Goal: Task Accomplishment & Management: Complete application form

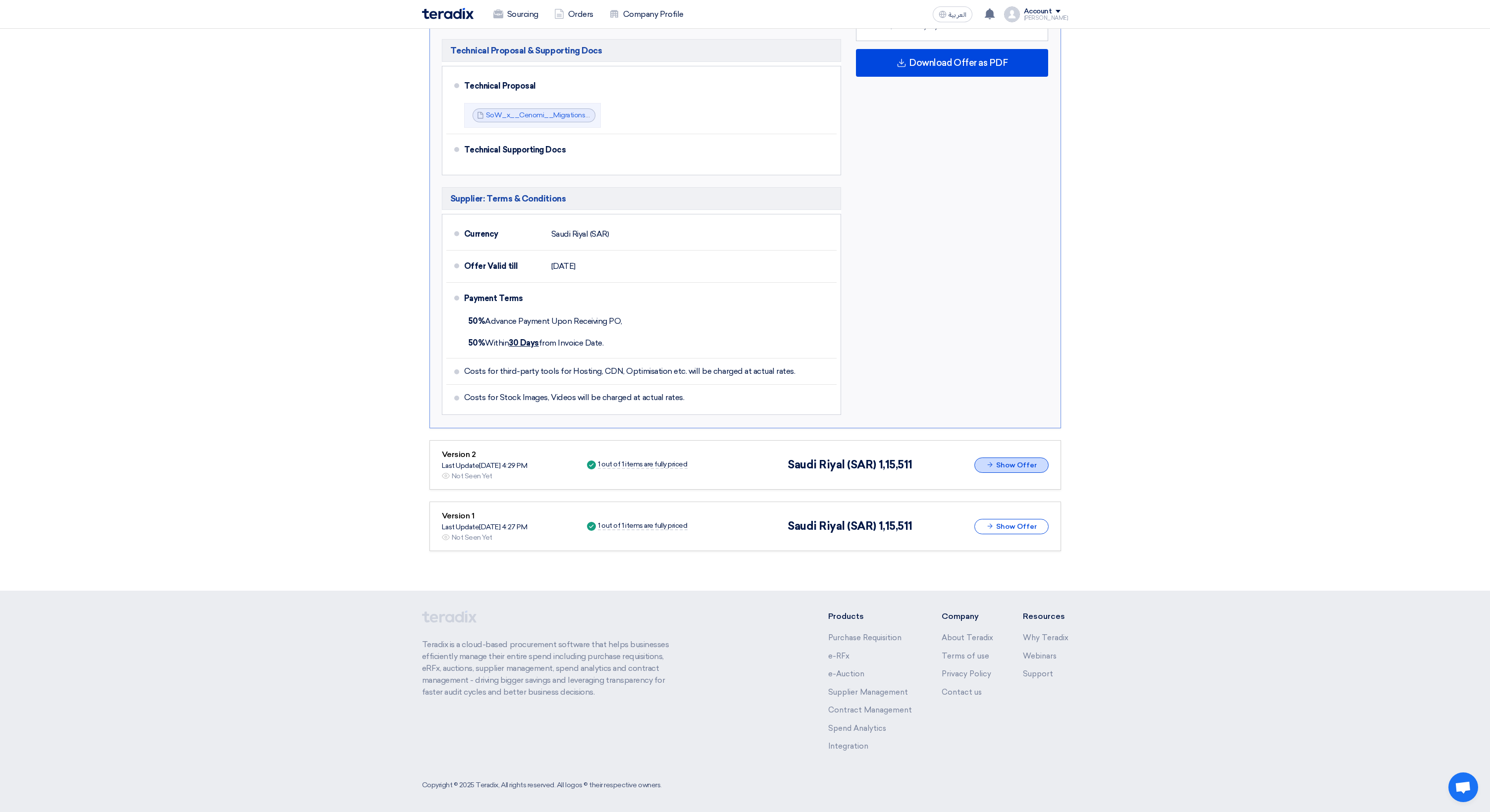
scroll to position [491, 0]
click at [998, 469] on button "Show Offer" at bounding box center [1011, 466] width 75 height 15
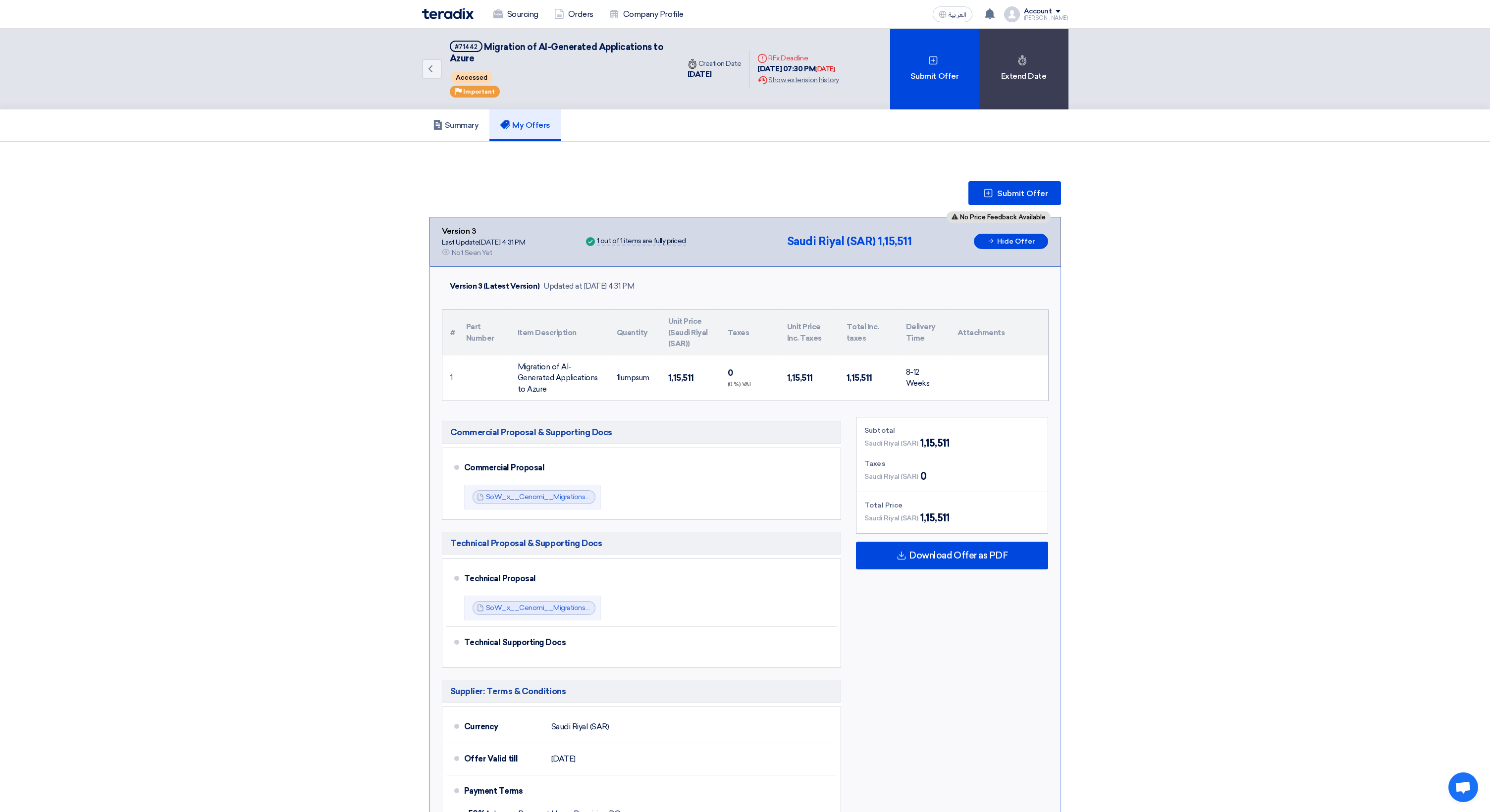
scroll to position [0, 0]
click at [960, 566] on div "Download Offer as PDF" at bounding box center [951, 555] width 192 height 27
click at [956, 614] on div "English" at bounding box center [952, 612] width 191 height 27
click at [1015, 193] on span "Submit Offer" at bounding box center [1022, 193] width 51 height 8
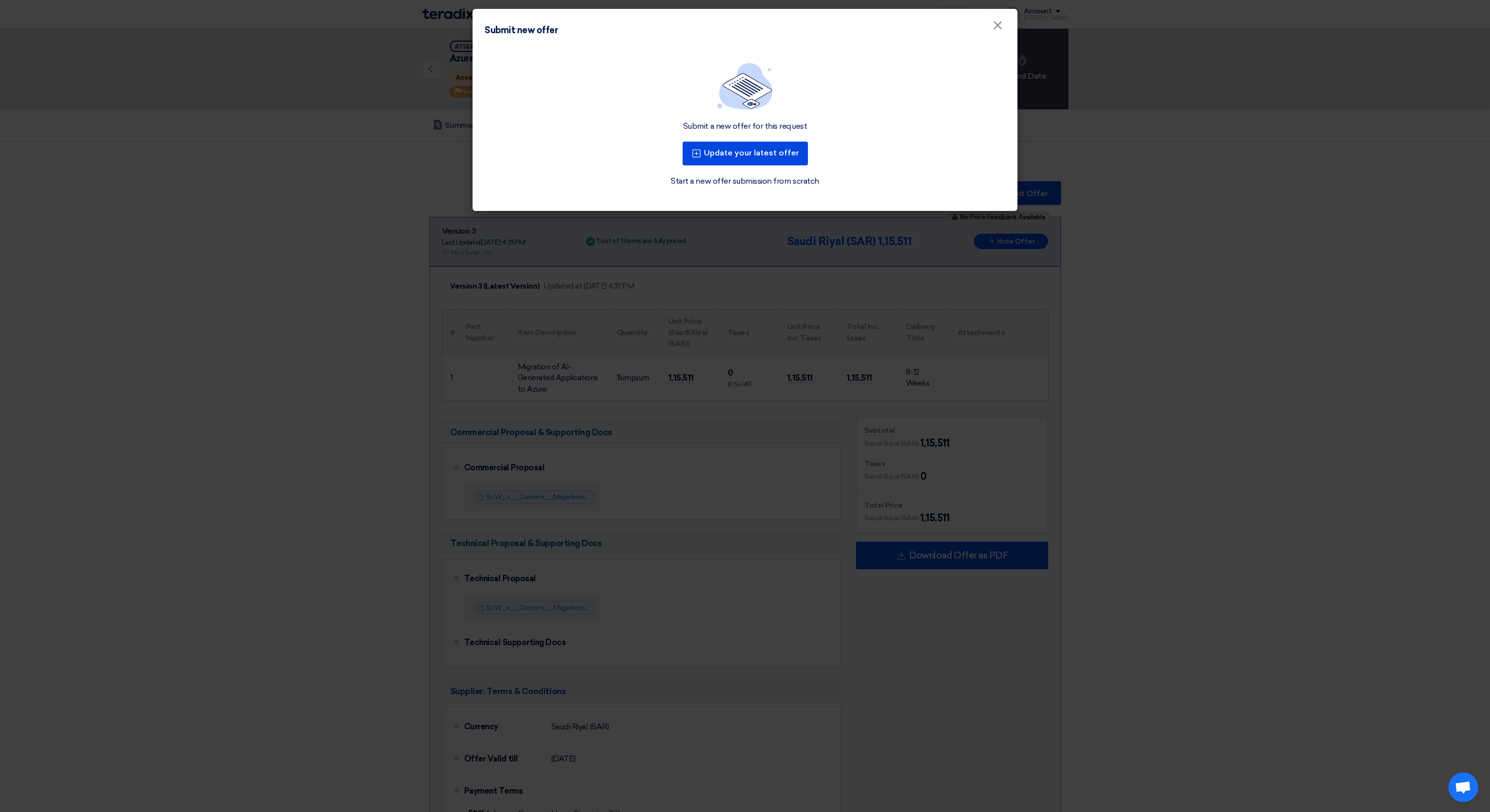
click at [754, 183] on link "Start a new offer submission from scratch" at bounding box center [745, 181] width 148 height 12
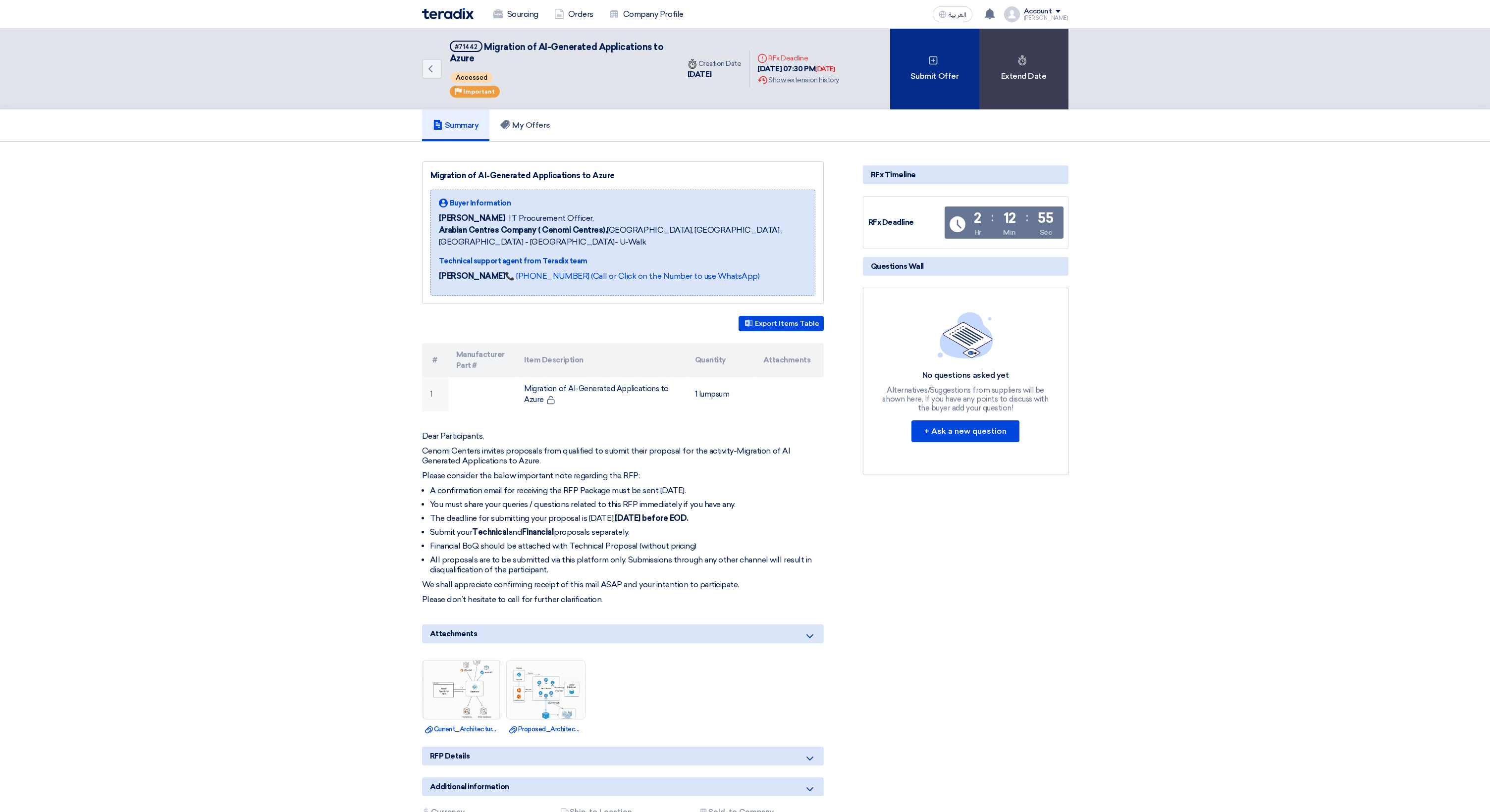
click at [935, 79] on div "Submit Offer" at bounding box center [935, 69] width 89 height 81
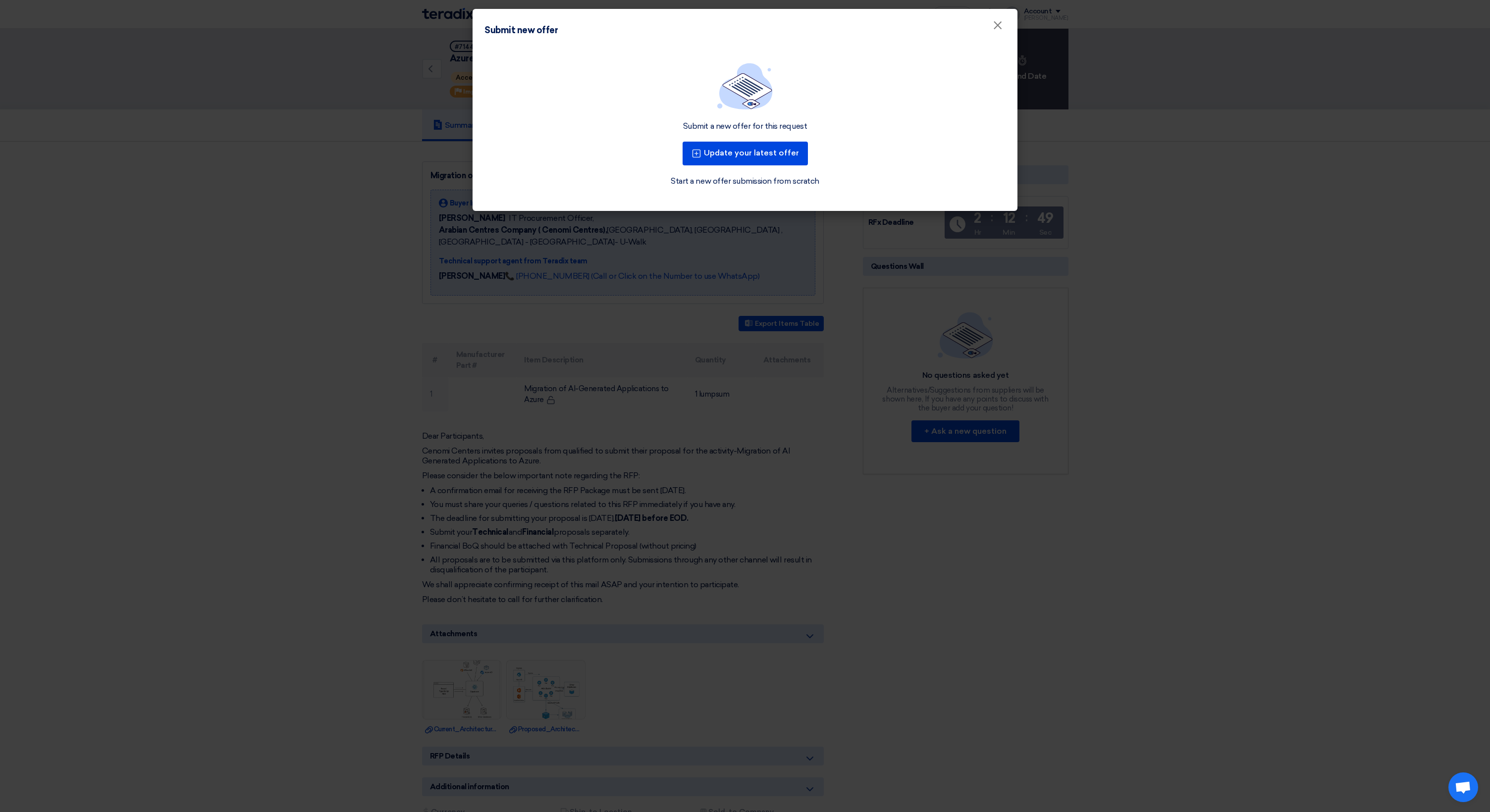
click at [736, 182] on link "Start a new offer submission from scratch" at bounding box center [745, 181] width 148 height 12
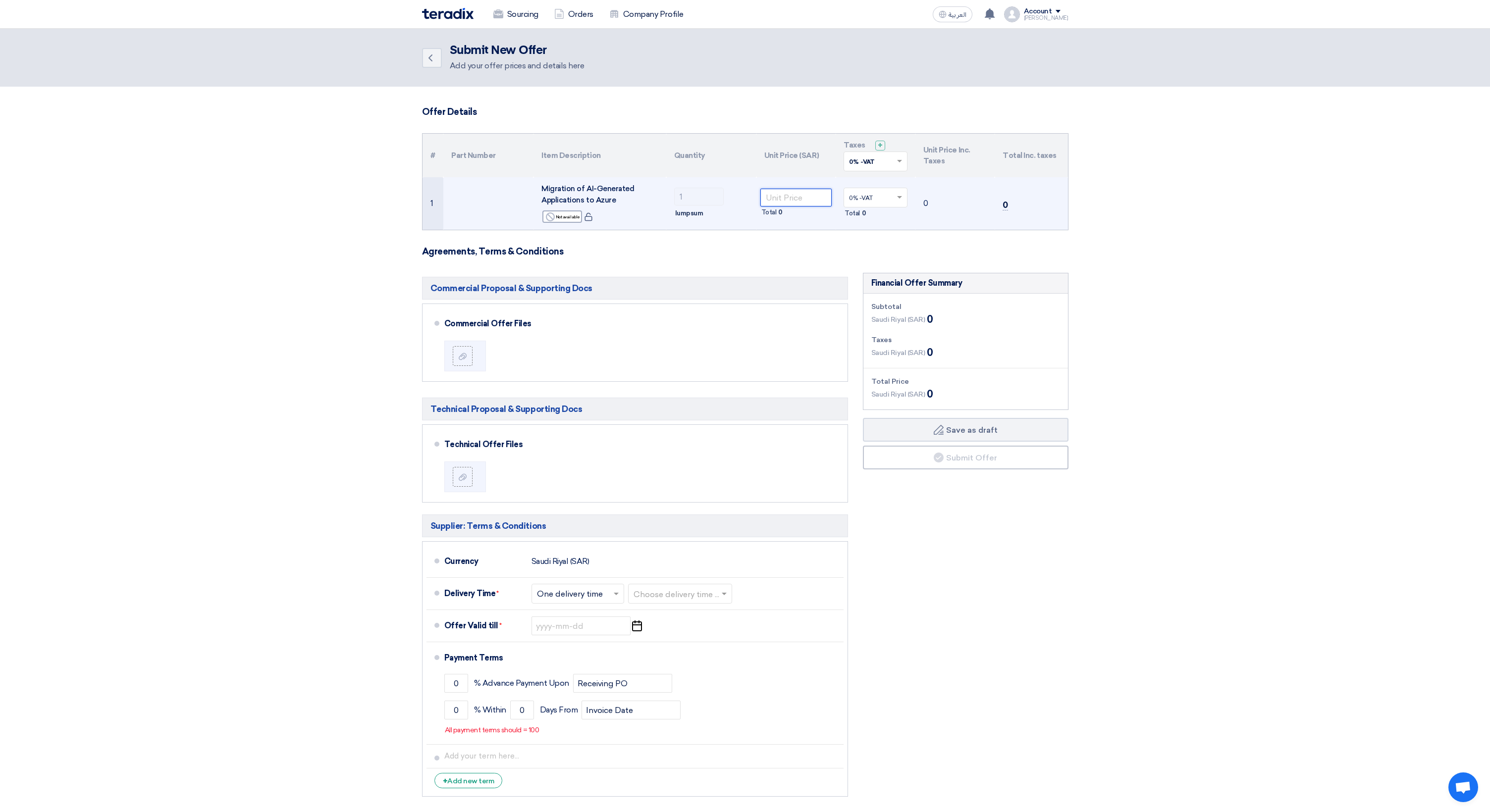
click at [796, 198] on input "number" at bounding box center [796, 197] width 72 height 18
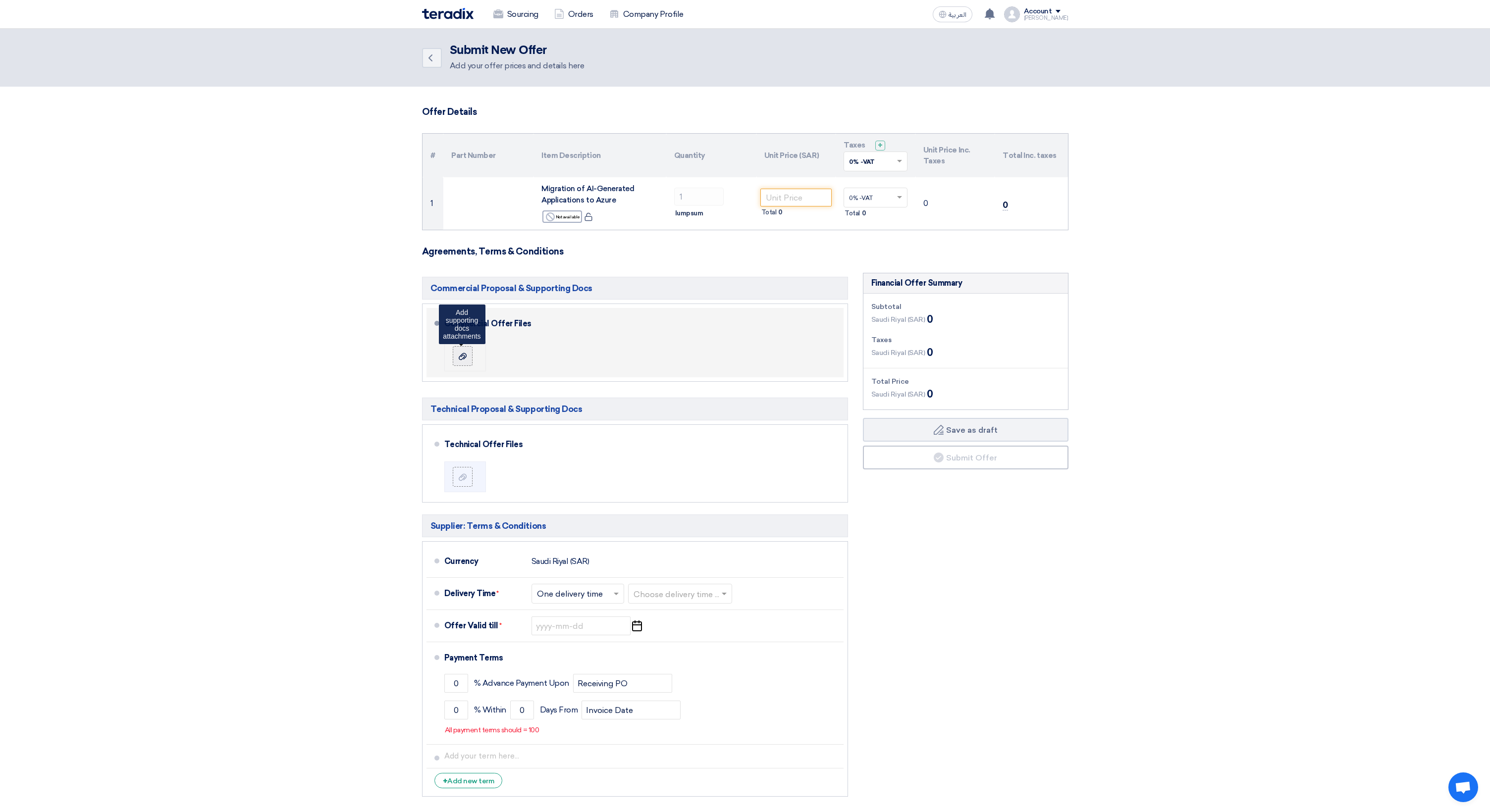
click at [470, 351] on label at bounding box center [463, 356] width 20 height 20
click at [0, 0] on input "file" at bounding box center [0, 0] width 0 height 0
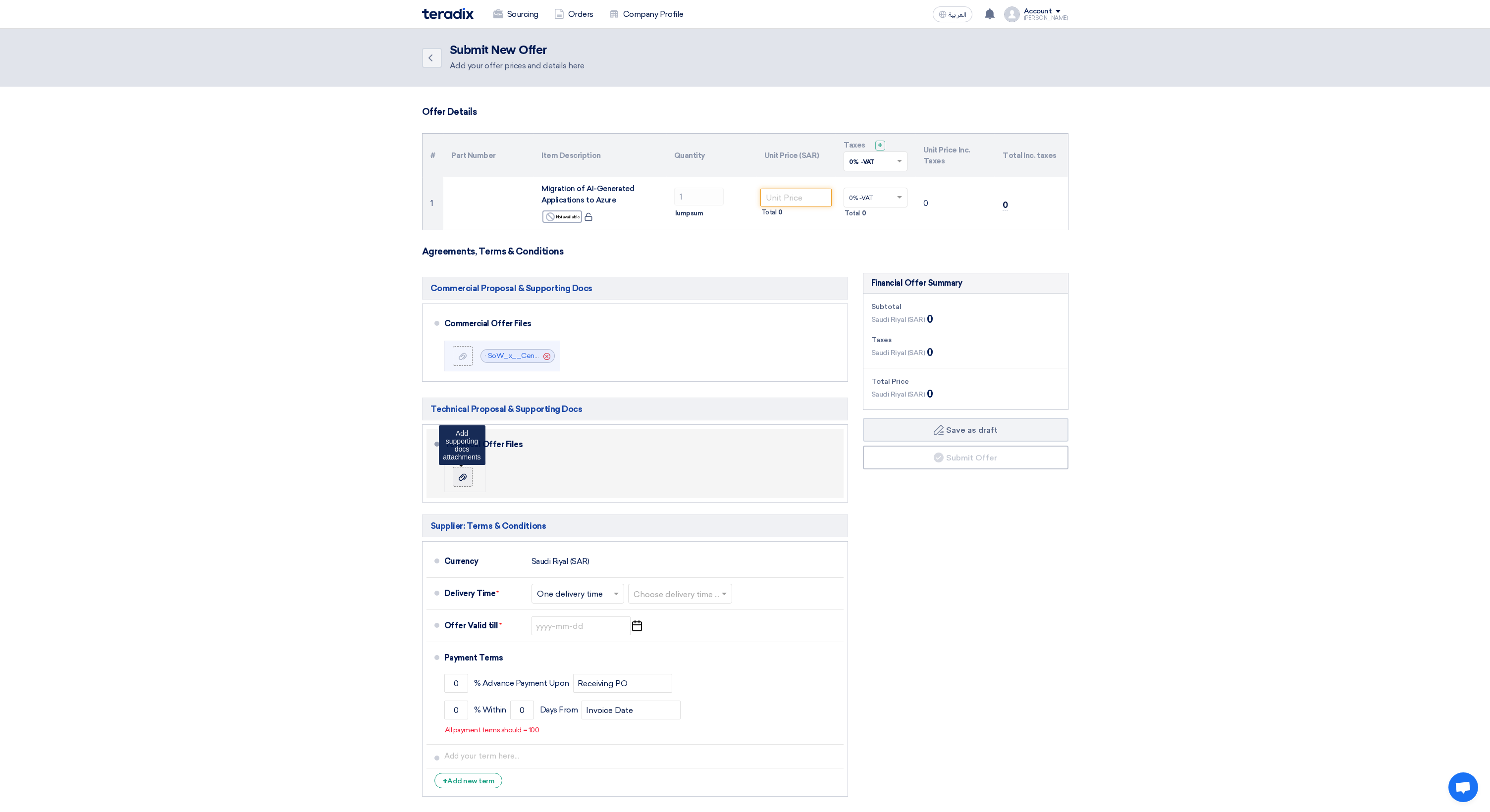
click at [468, 479] on div at bounding box center [462, 477] width 12 height 10
click at [0, 0] on input "file" at bounding box center [0, 0] width 0 height 0
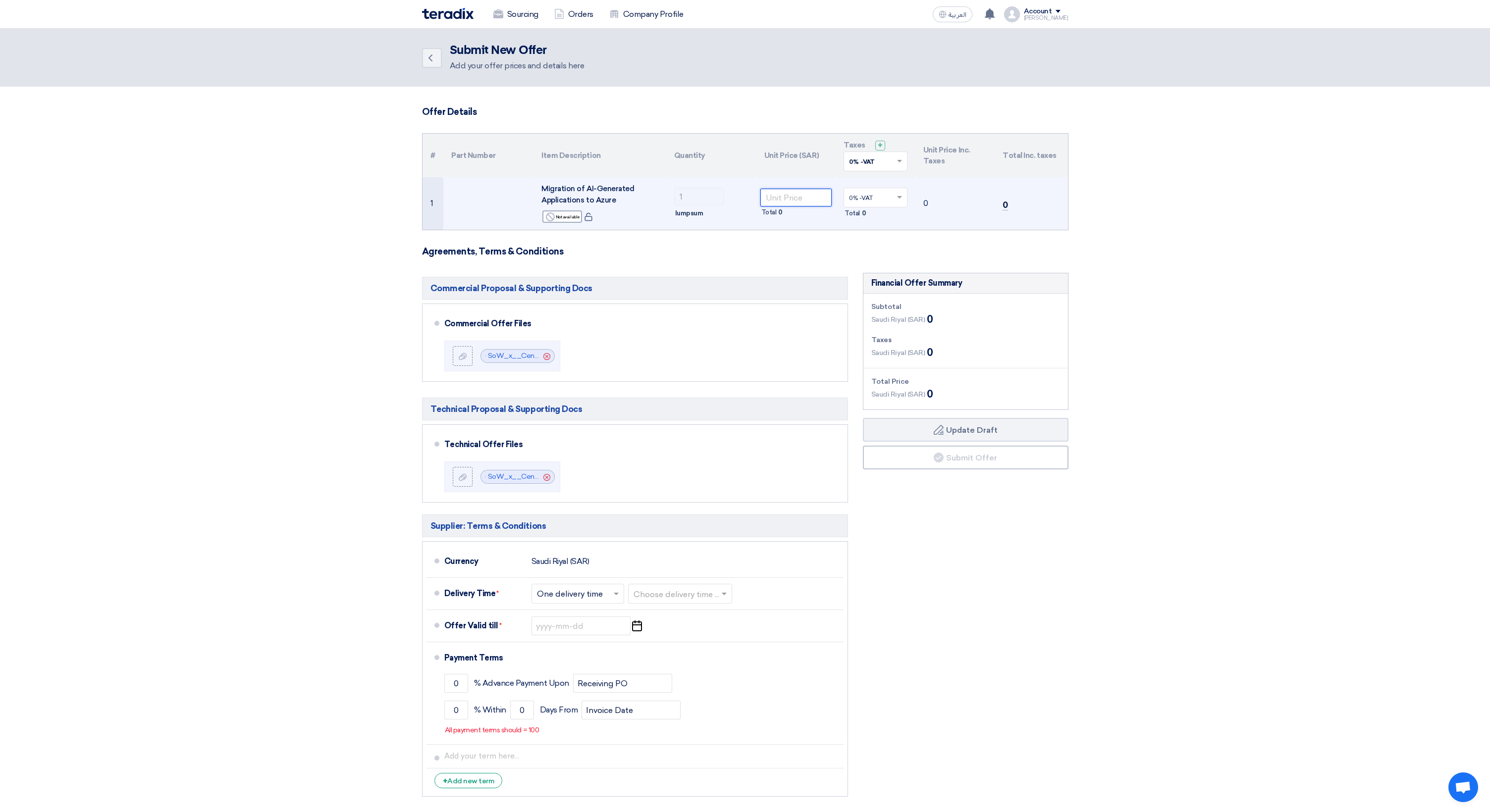
click at [787, 193] on input "number" at bounding box center [796, 197] width 72 height 18
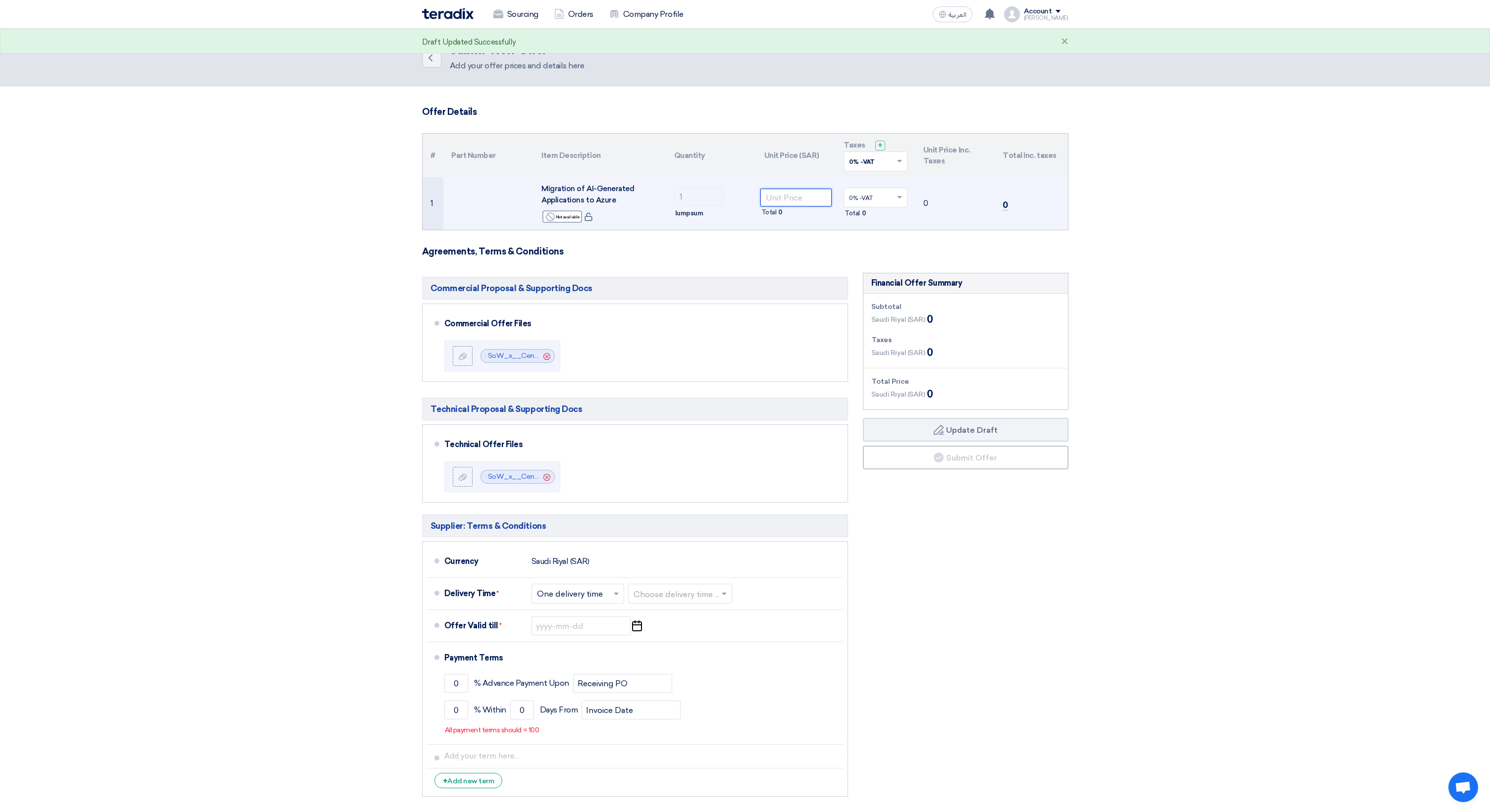
paste input "115511"
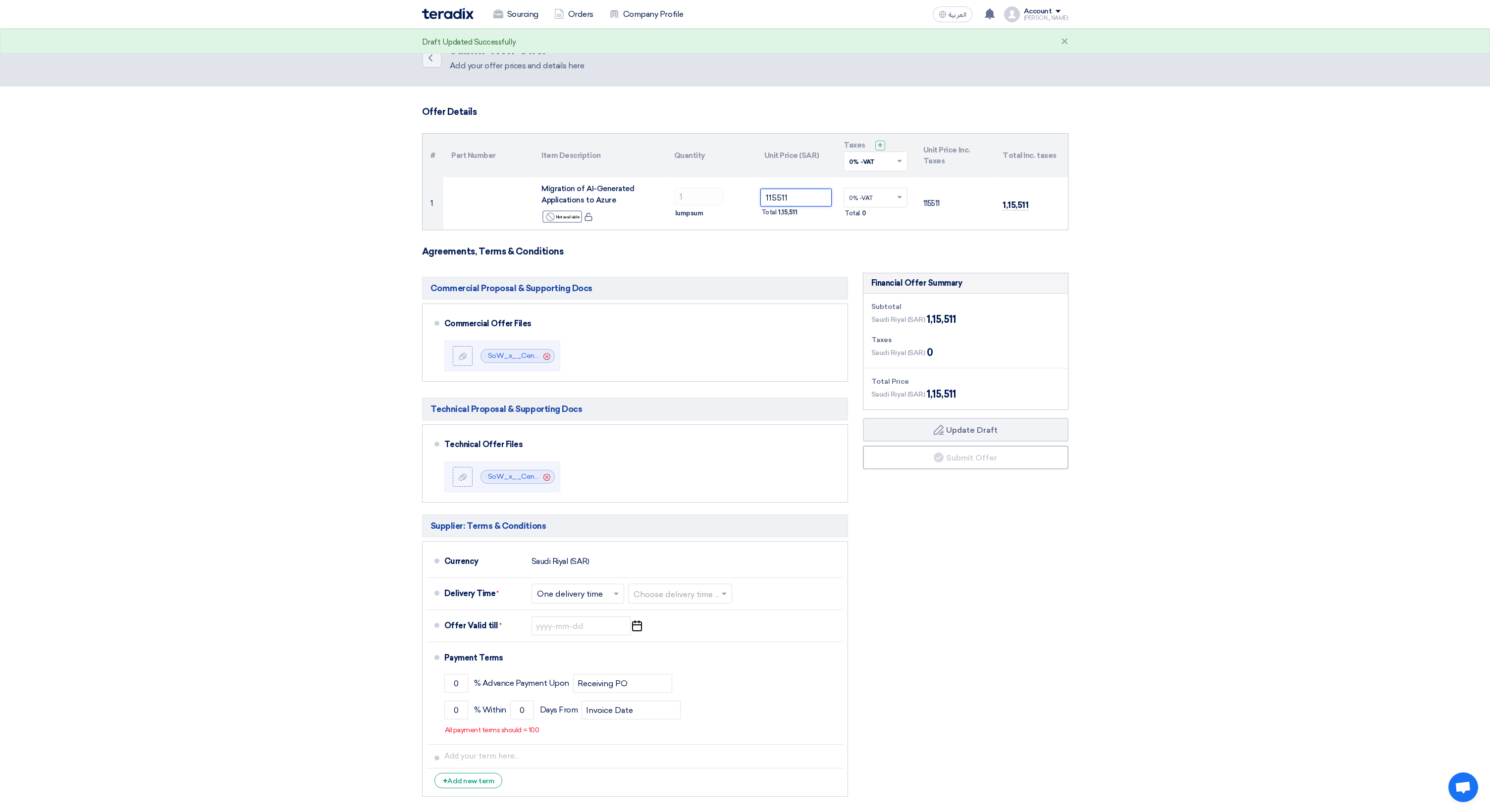
type input "115511"
click at [751, 238] on form "Offer Details # Part Number Item Description Quantity Unit Price (SAR) Taxes + …" at bounding box center [745, 453] width 646 height 695
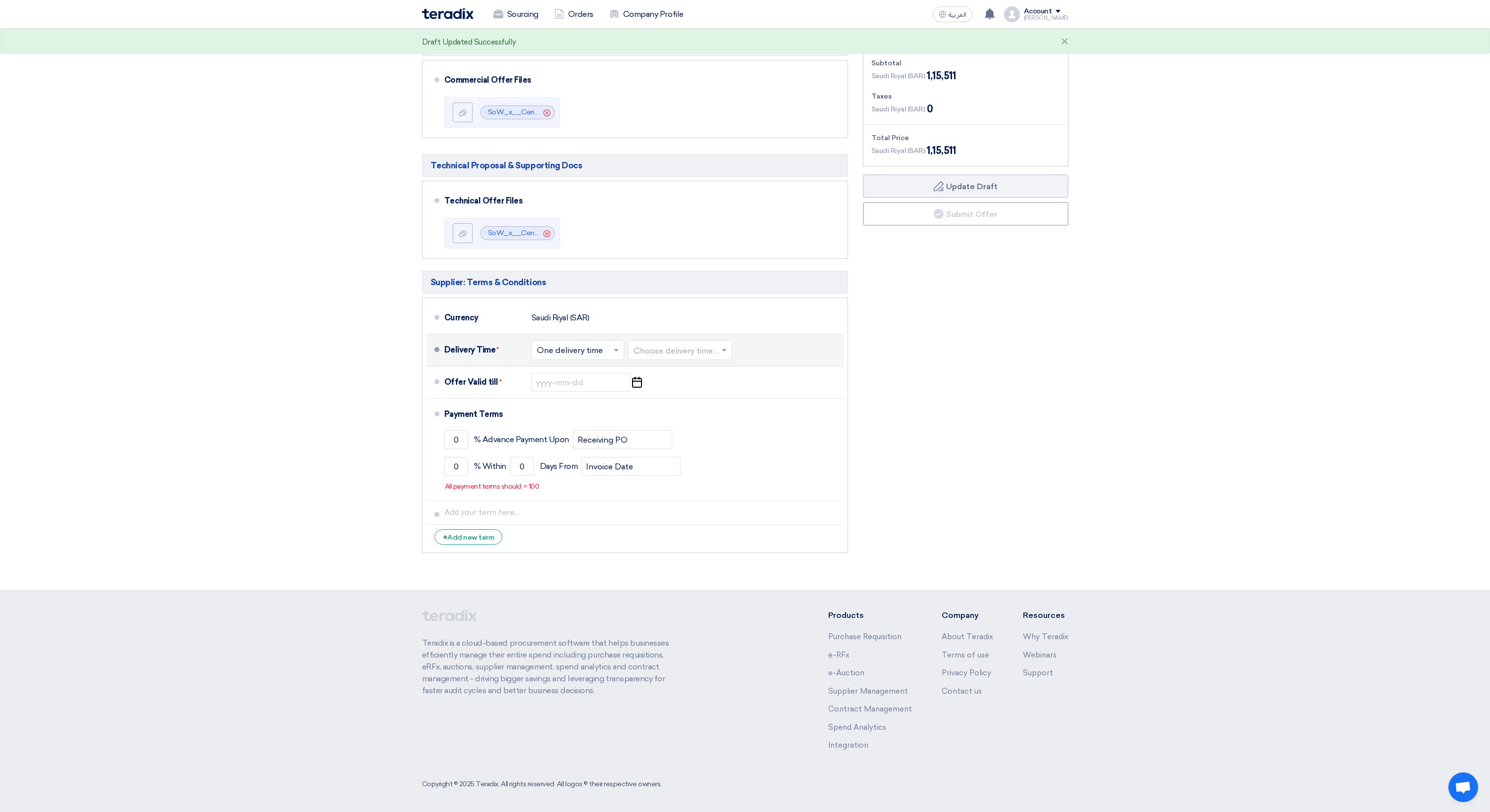
scroll to position [243, 0]
click at [683, 357] on input "text" at bounding box center [681, 352] width 94 height 14
click at [667, 460] on span "8-12 Weeks" at bounding box center [655, 460] width 43 height 9
click at [639, 381] on use "button" at bounding box center [637, 382] width 10 height 11
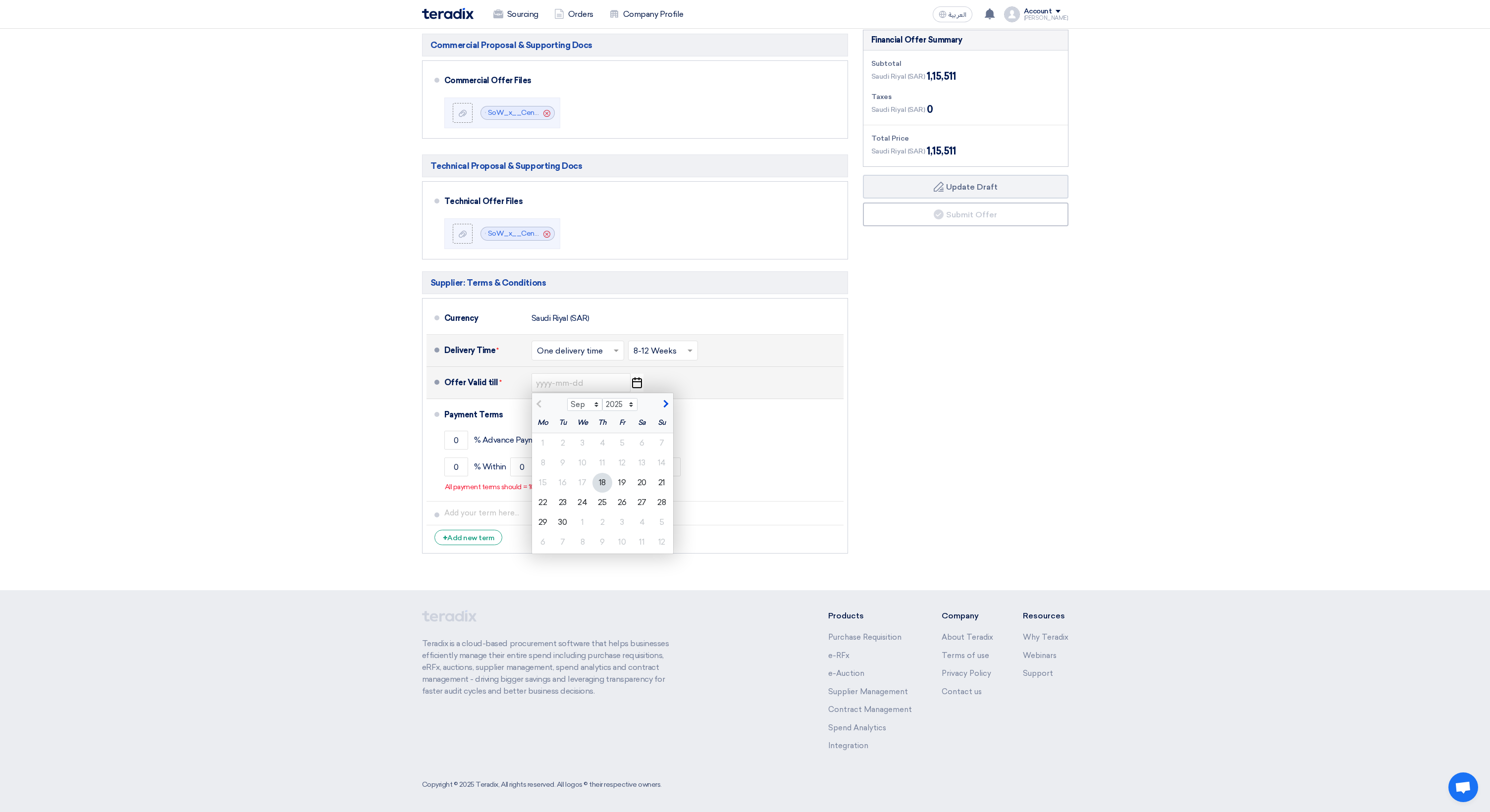
click at [664, 406] on span "button" at bounding box center [664, 404] width 6 height 9
select select "10"
click at [638, 483] on div "18" at bounding box center [642, 483] width 20 height 20
type input "10/18/2025"
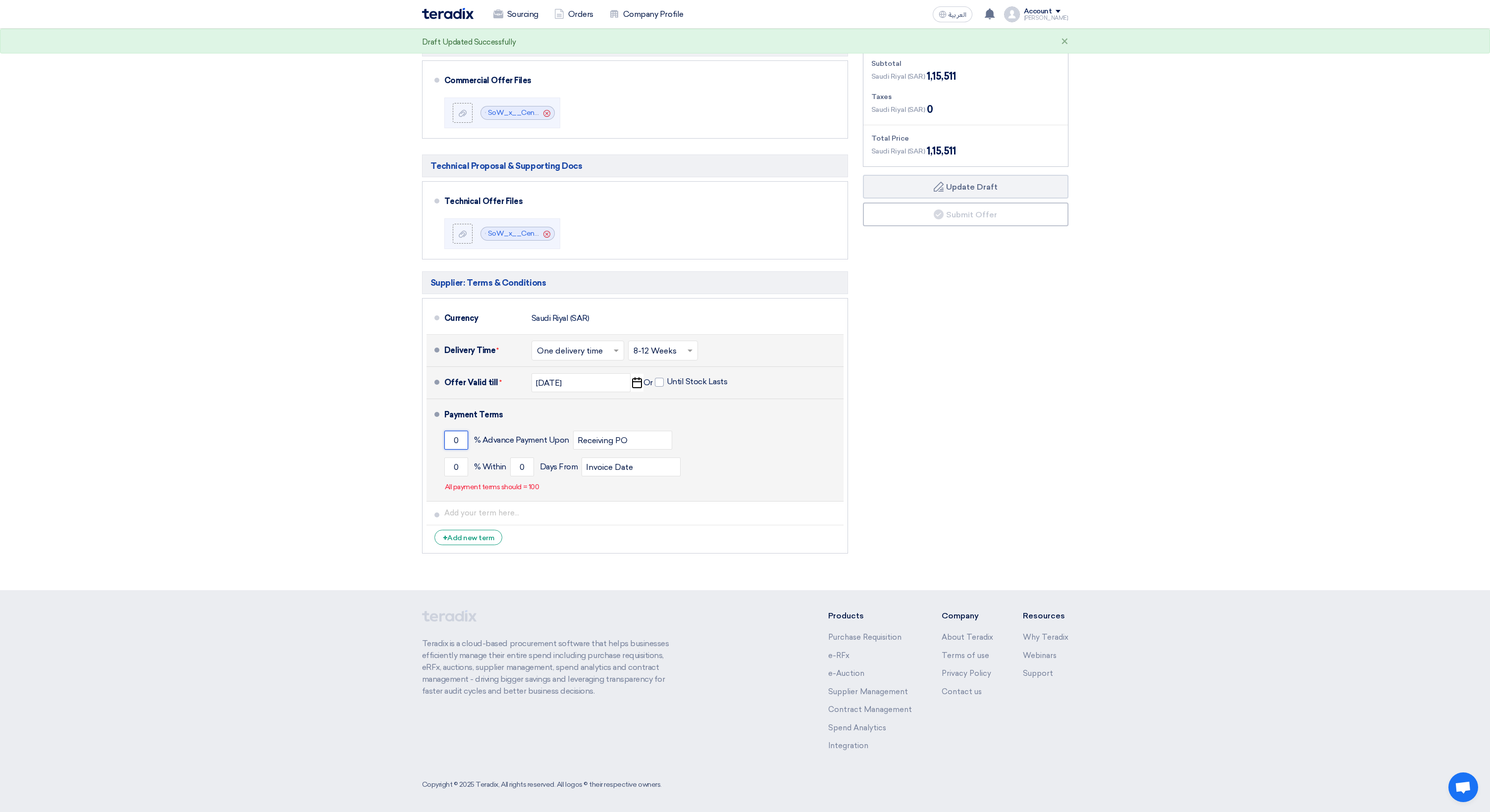
click at [460, 440] on input "0" at bounding box center [456, 440] width 24 height 19
type input "50"
click at [458, 466] on input "0" at bounding box center [456, 467] width 24 height 19
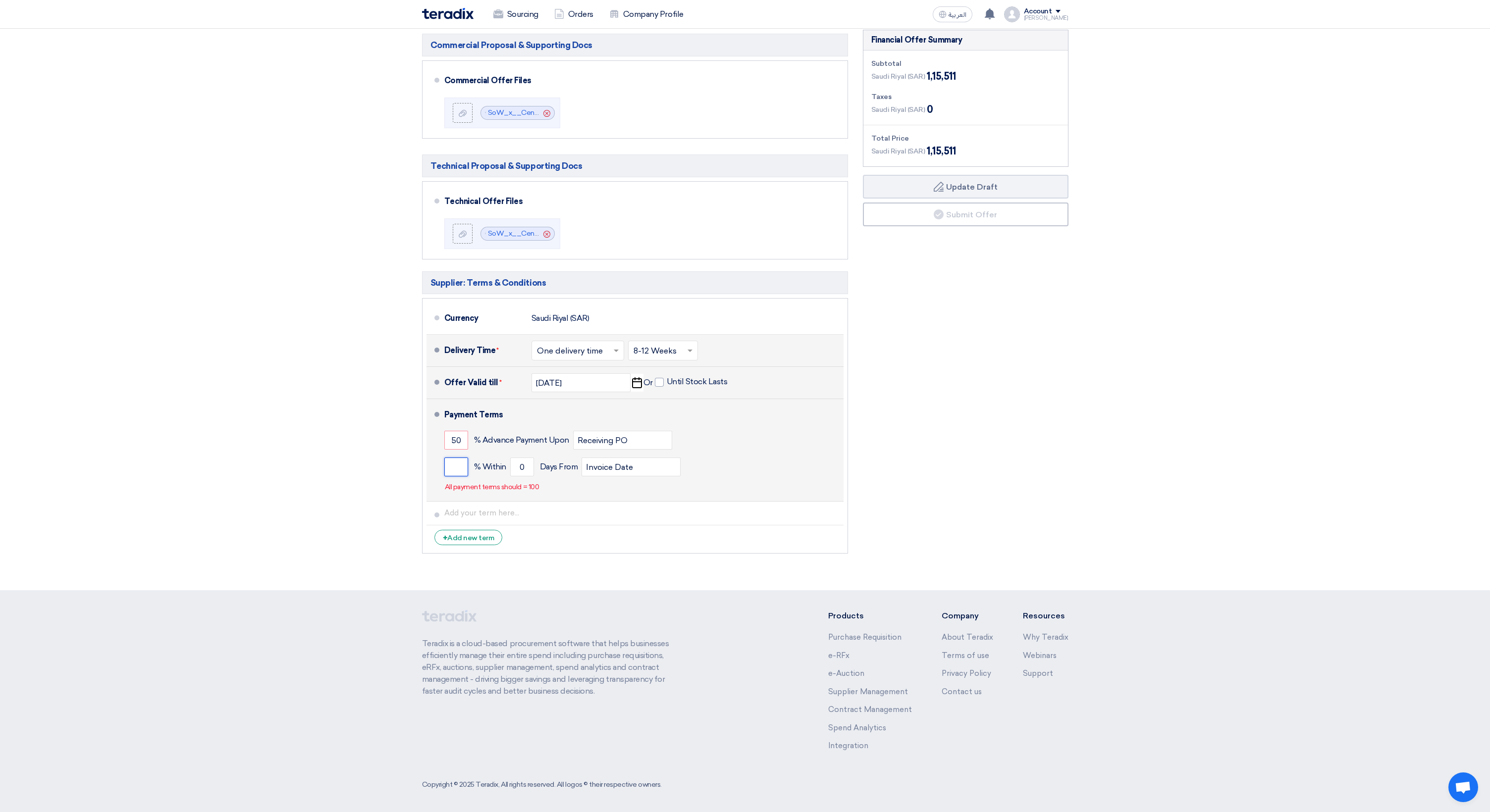
type input "5"
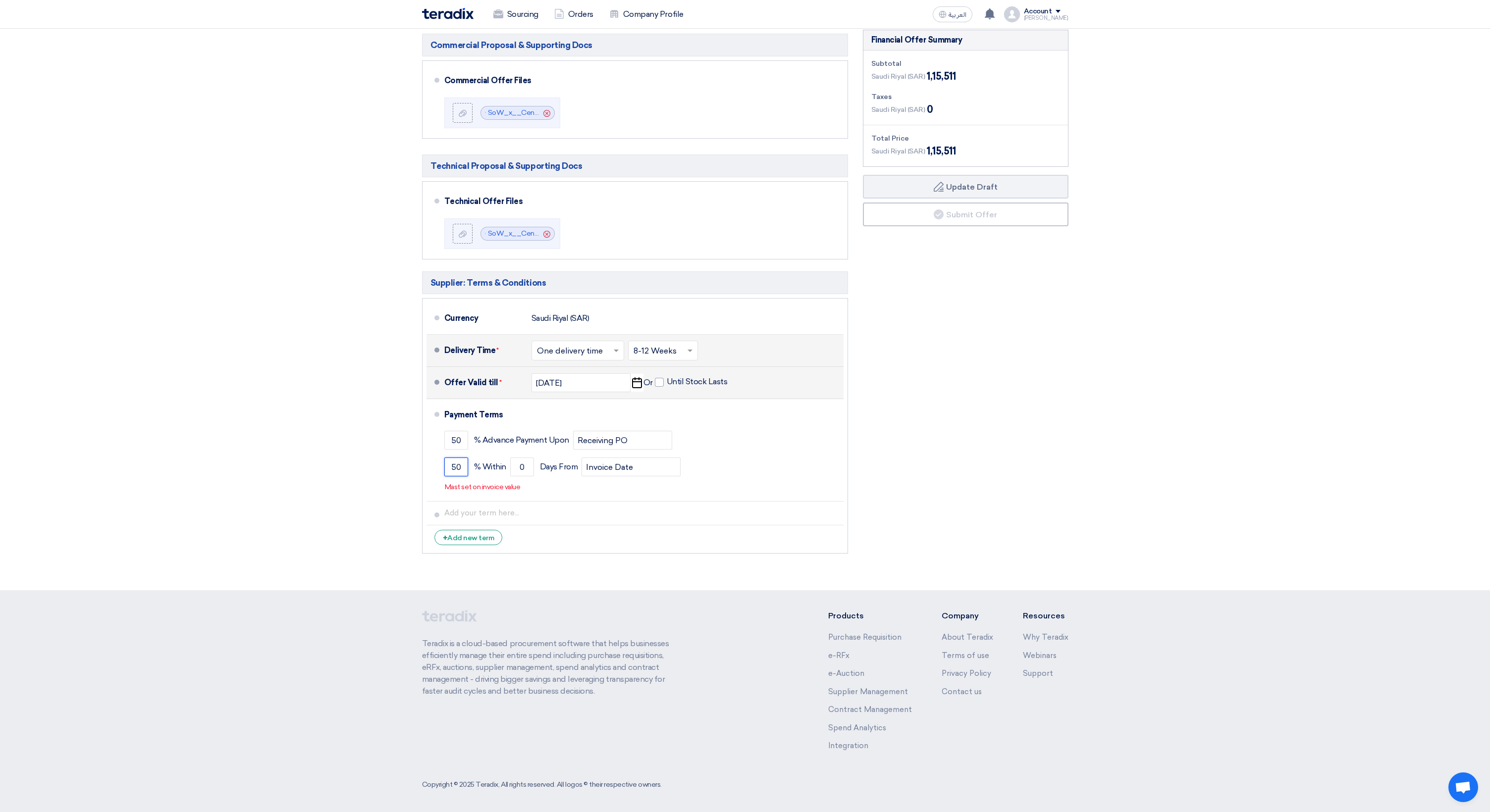
type input "50"
click at [363, 517] on section "Offer Details # Part Number Item Description Quantity Unit Price (SAR) Taxes + …" at bounding box center [745, 217] width 1490 height 747
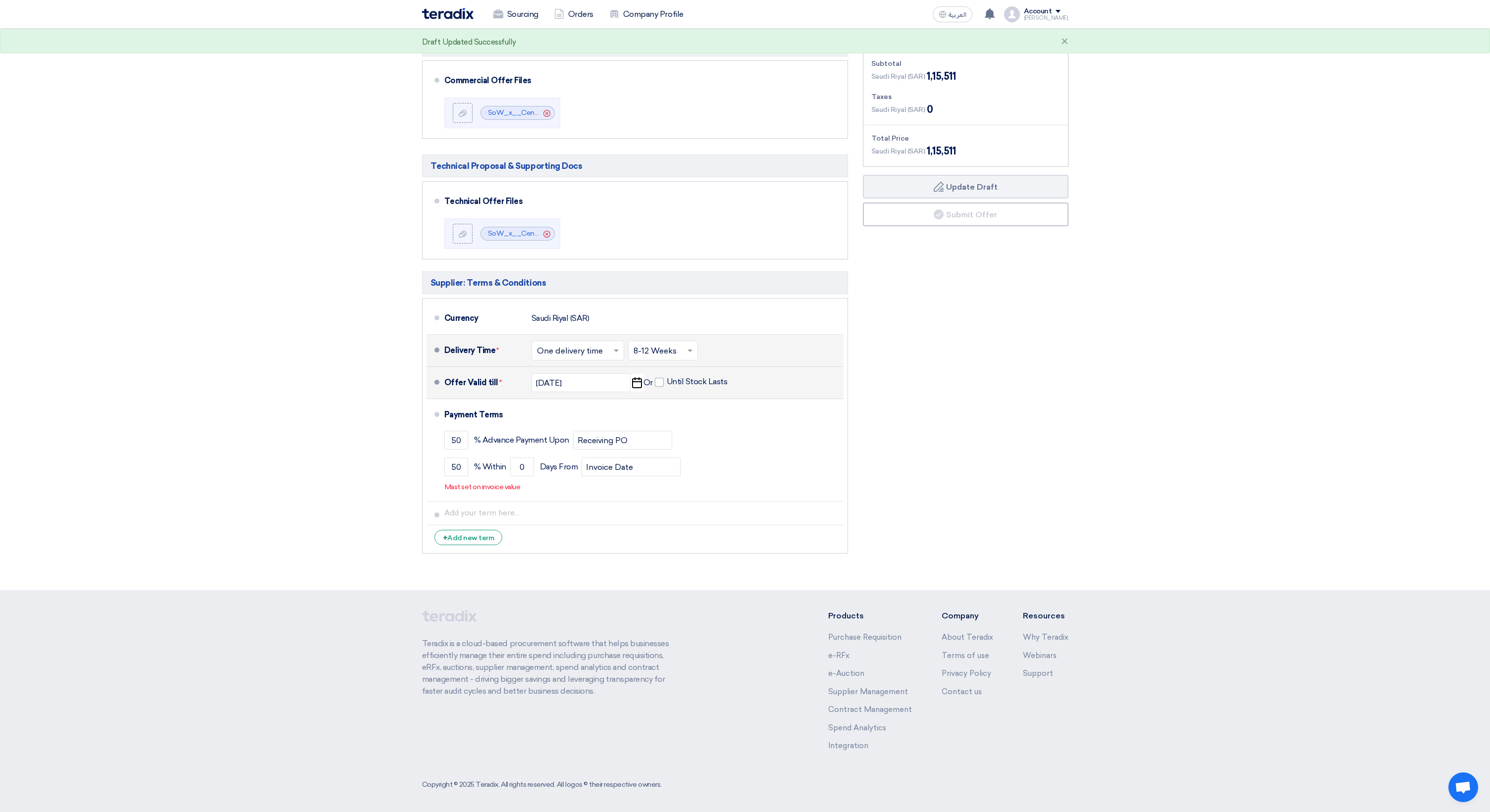
click at [398, 485] on section "Offer Details # Part Number Item Description Quantity Unit Price (SAR) Taxes + …" at bounding box center [745, 217] width 1490 height 747
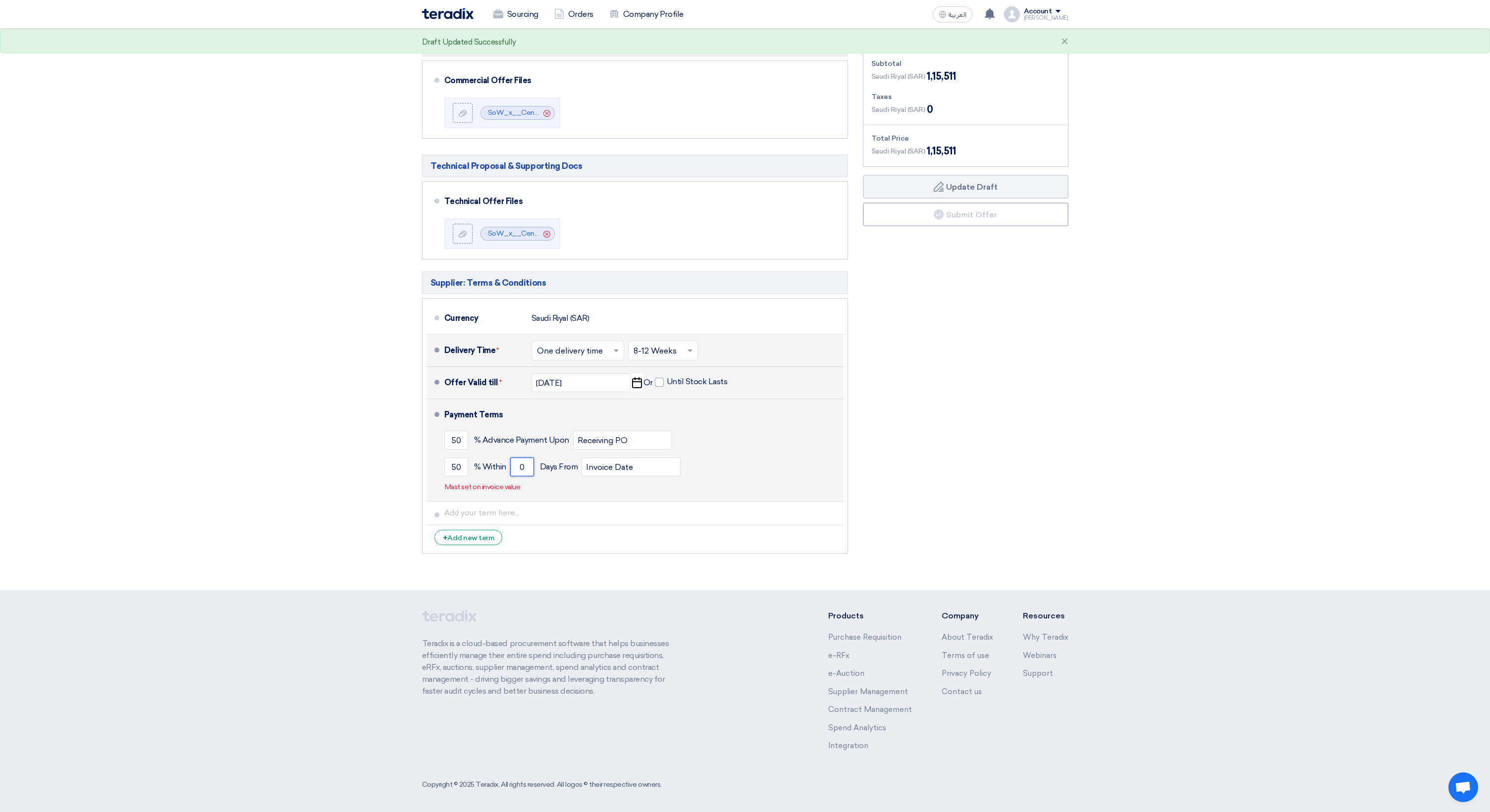
click at [518, 466] on input "0" at bounding box center [522, 467] width 24 height 19
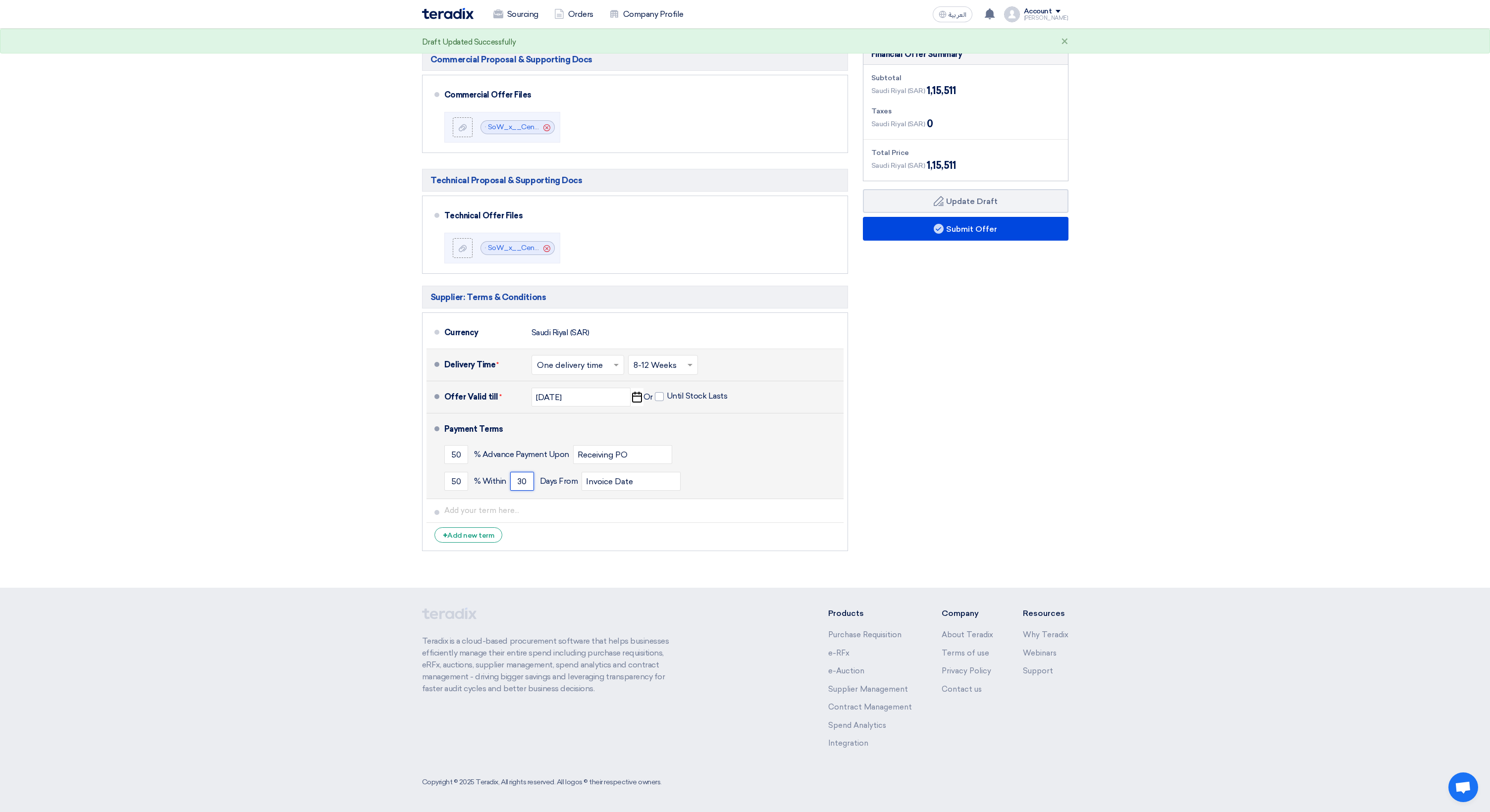
scroll to position [226, 0]
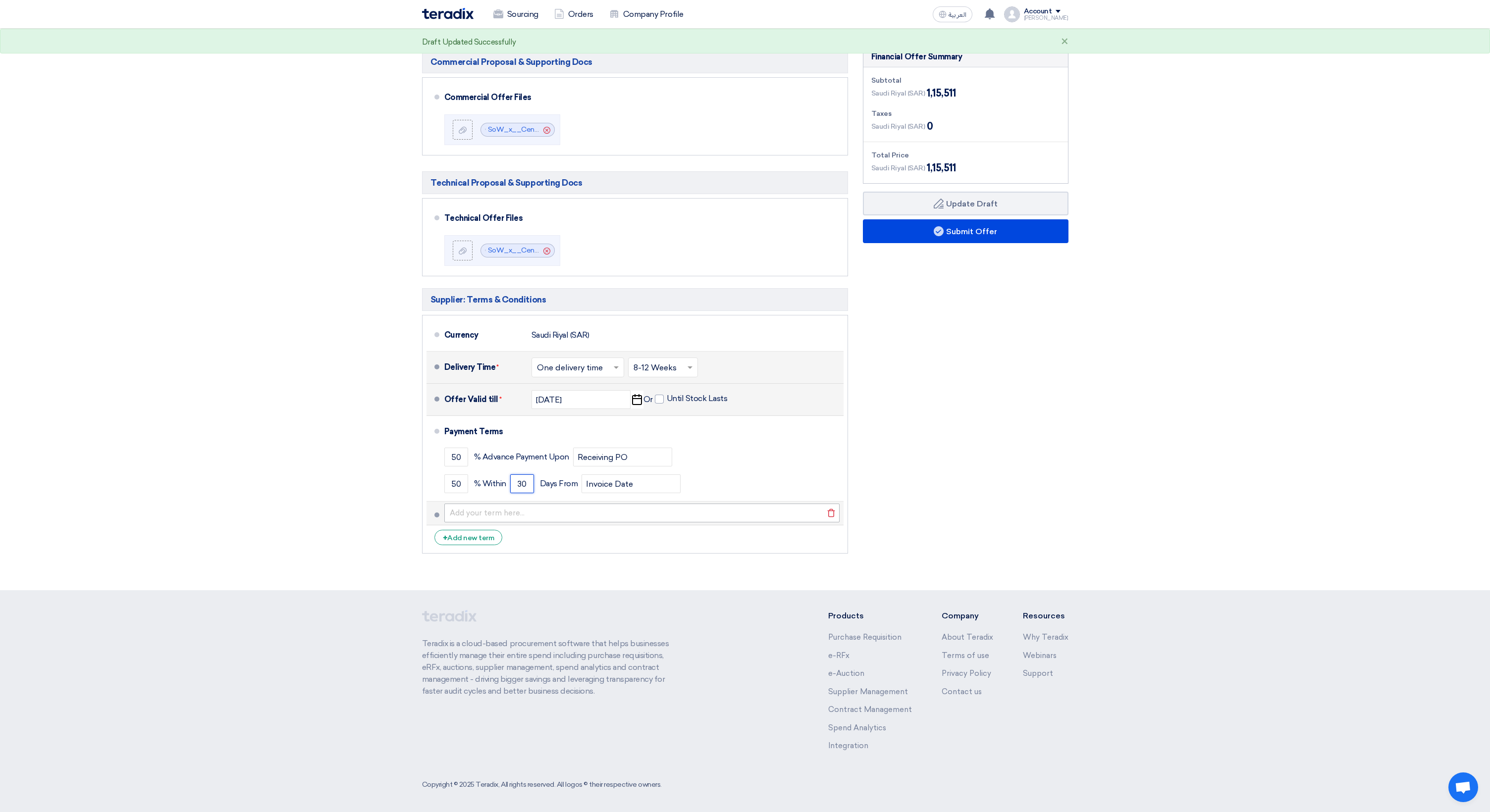
type input "30"
click at [496, 515] on input "text" at bounding box center [642, 513] width 395 height 19
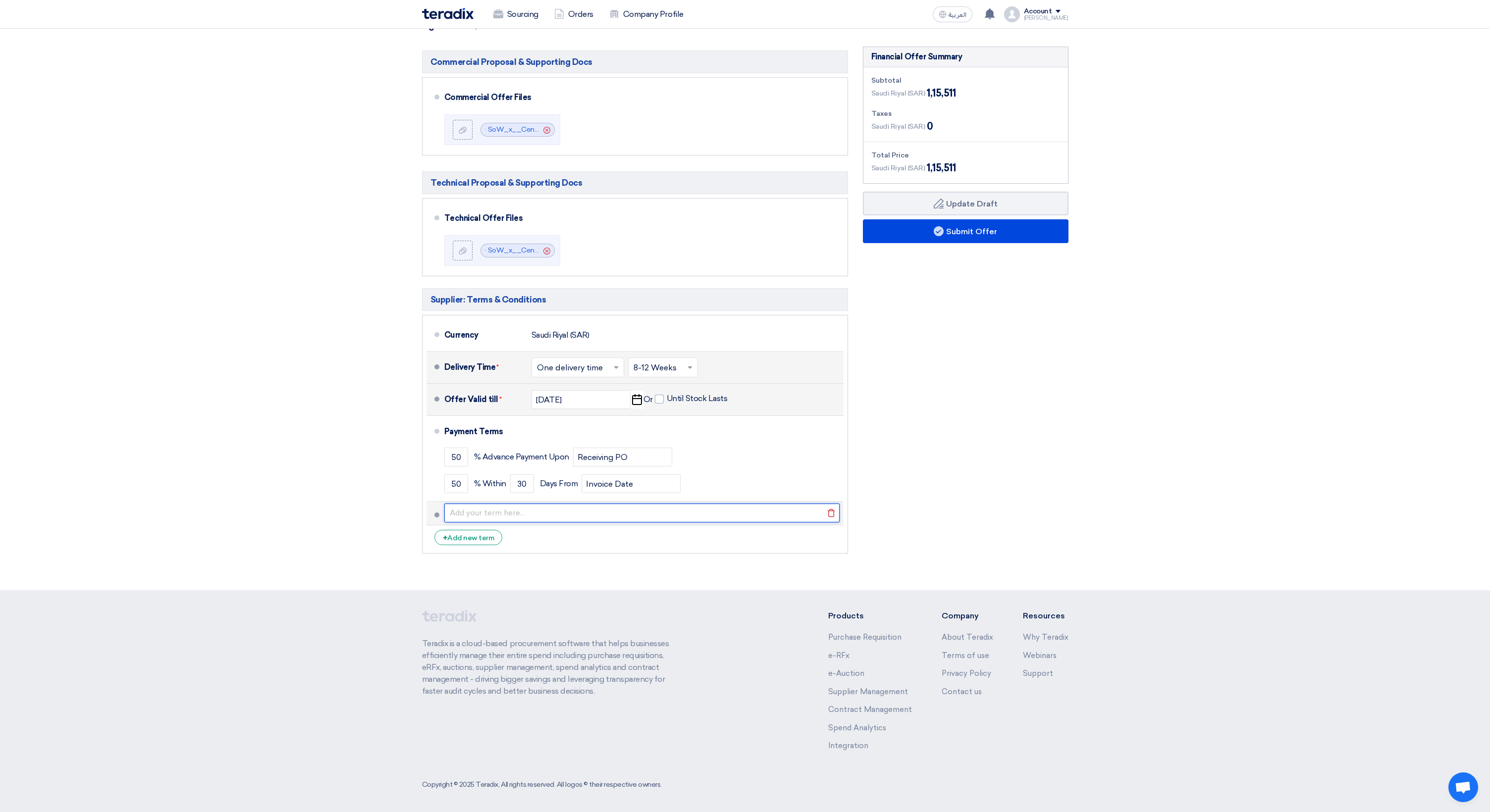
paste input "Costs for third-party tools for Hosting, CDN, Image Optimisation and Website Op…"
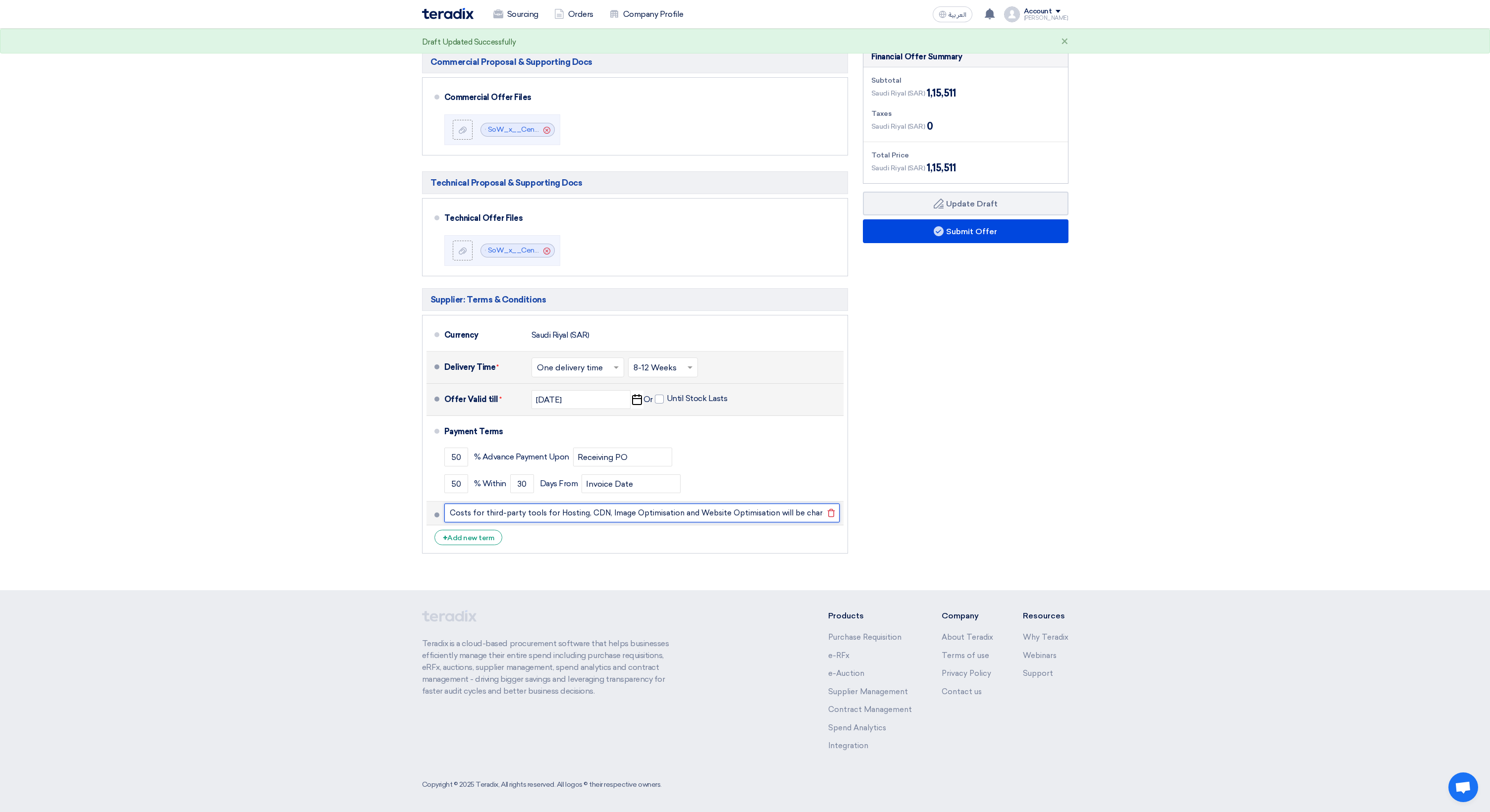
click at [713, 512] on input "Costs for third-party tools for Hosting, CDN, Image Optimisation and Website Op…" at bounding box center [642, 513] width 395 height 19
type input "Costs for third-party tools for Hosting, CDN, Optimisation etc., will be charge…"
click at [484, 539] on div "+ Add new term" at bounding box center [468, 538] width 68 height 15
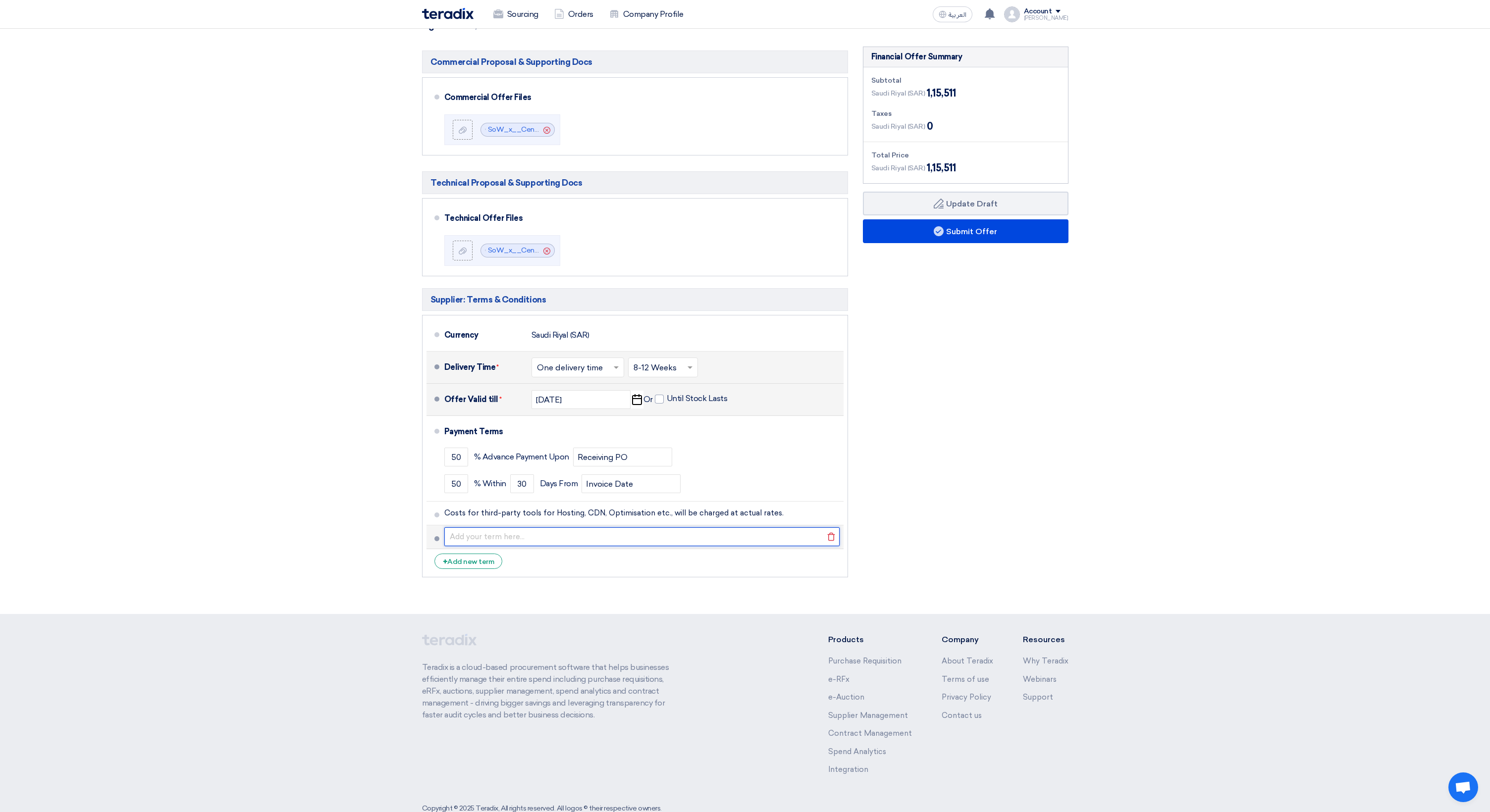
click at [495, 545] on input "text" at bounding box center [642, 536] width 395 height 19
paste input "Costs for Stock Images, Videos will be charged at actual rates."
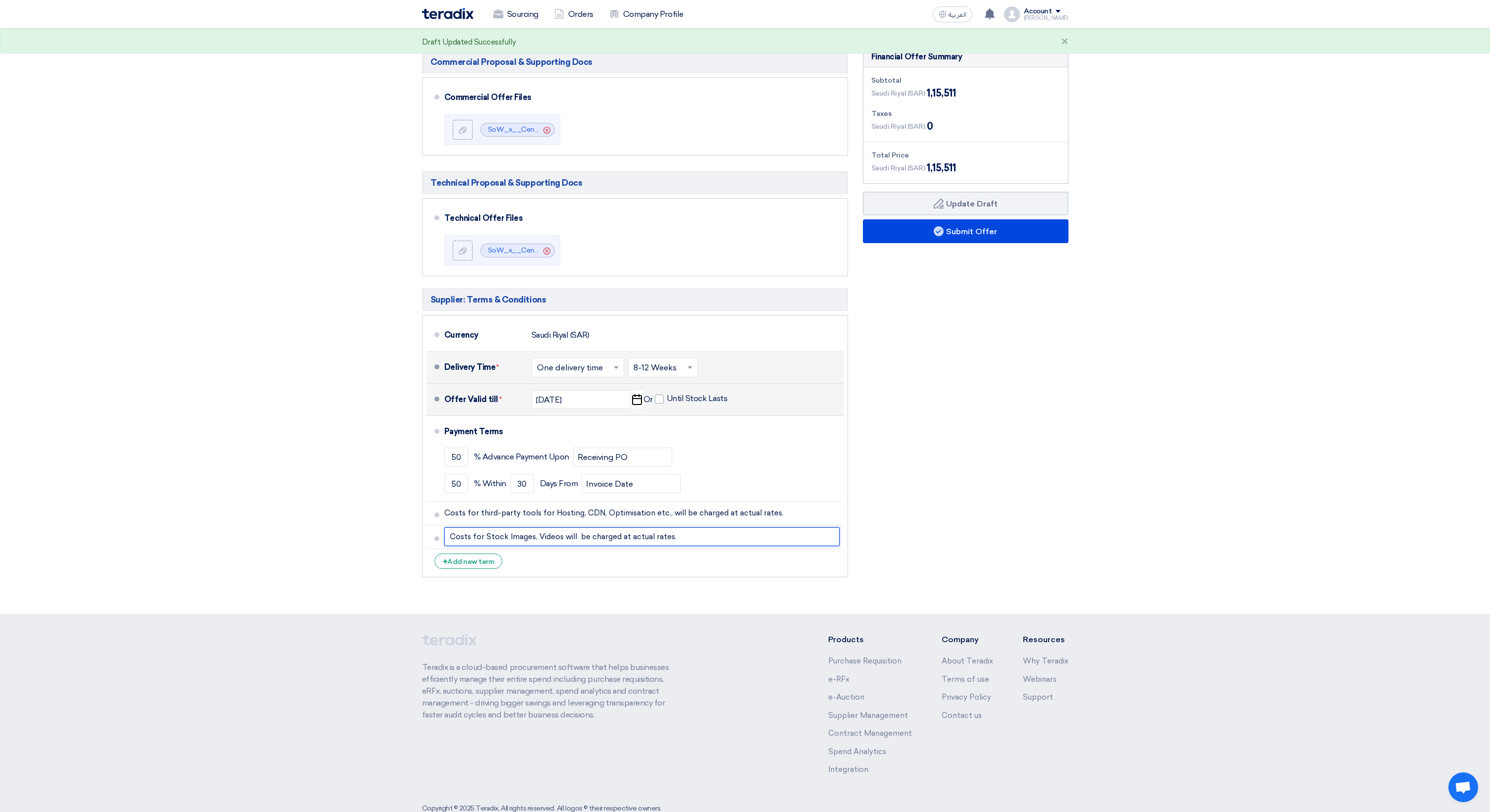
type input "Costs for Stock Images, Videos will be charged at actual rates."
click at [405, 559] on section "Offer Details # Part Number Item Description Quantity Unit Price (SAR) Taxes + …" at bounding box center [745, 237] width 1490 height 754
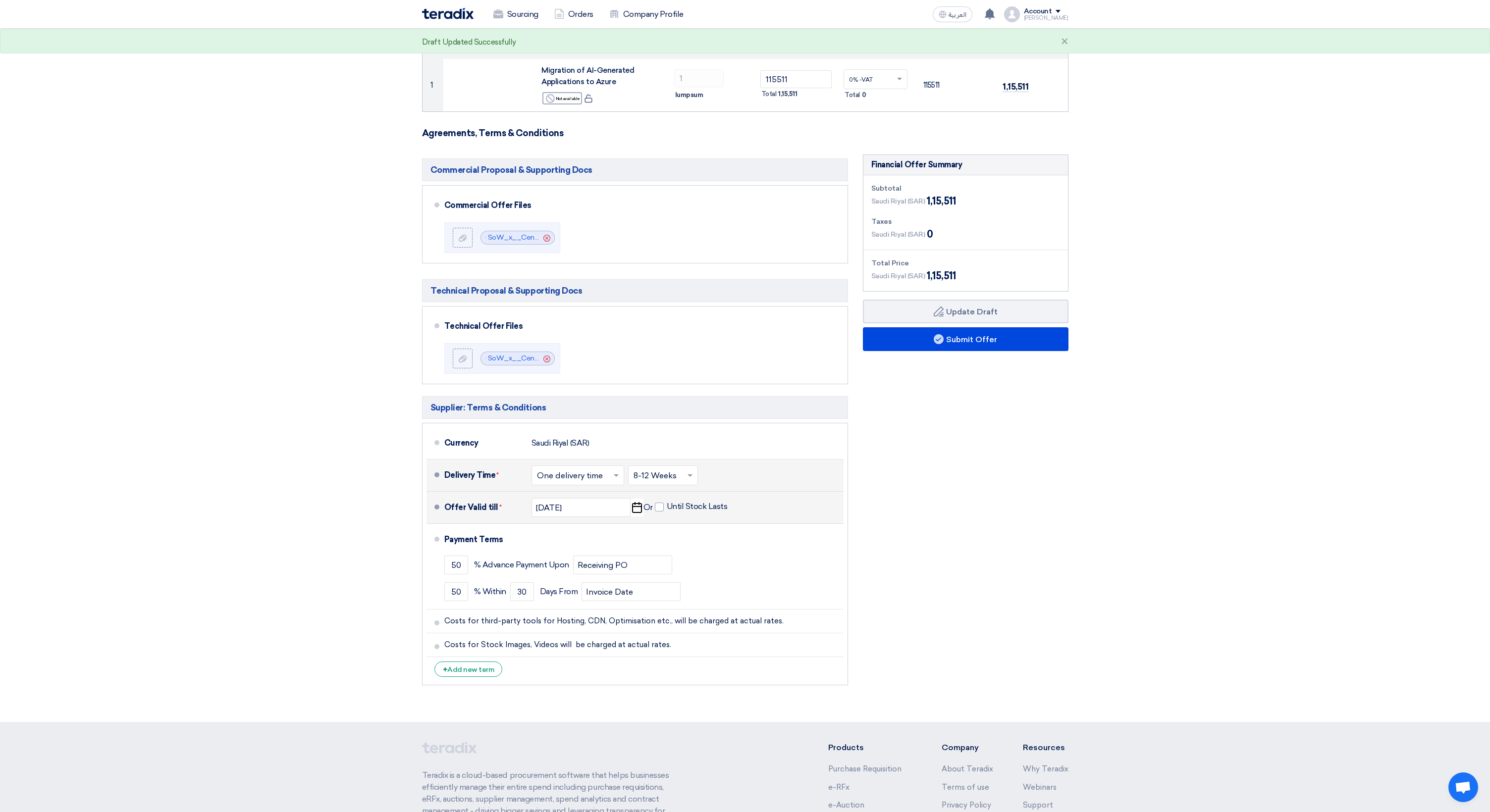
scroll to position [122, 0]
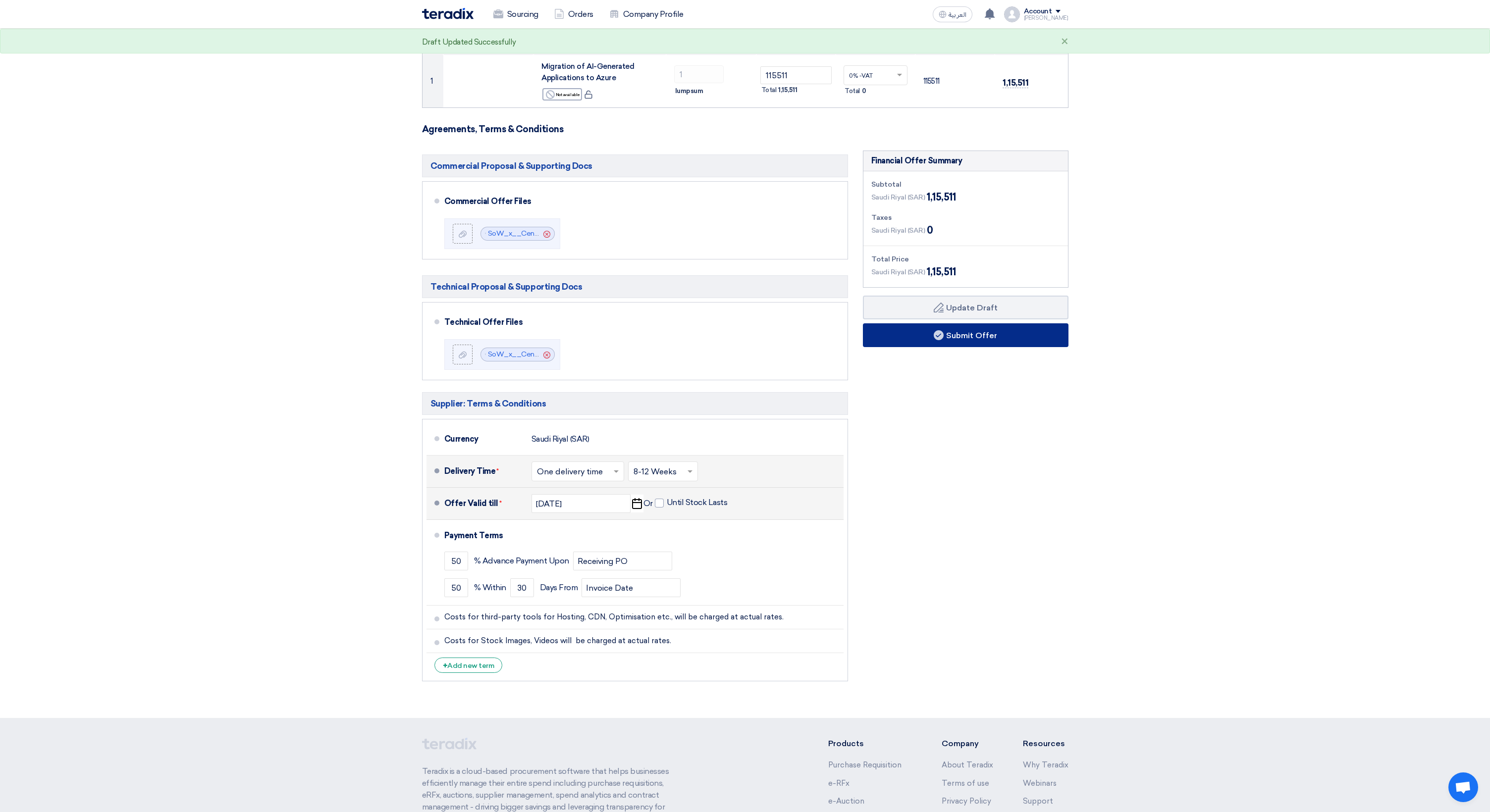
click at [973, 337] on button "Submit Offer" at bounding box center [965, 335] width 205 height 24
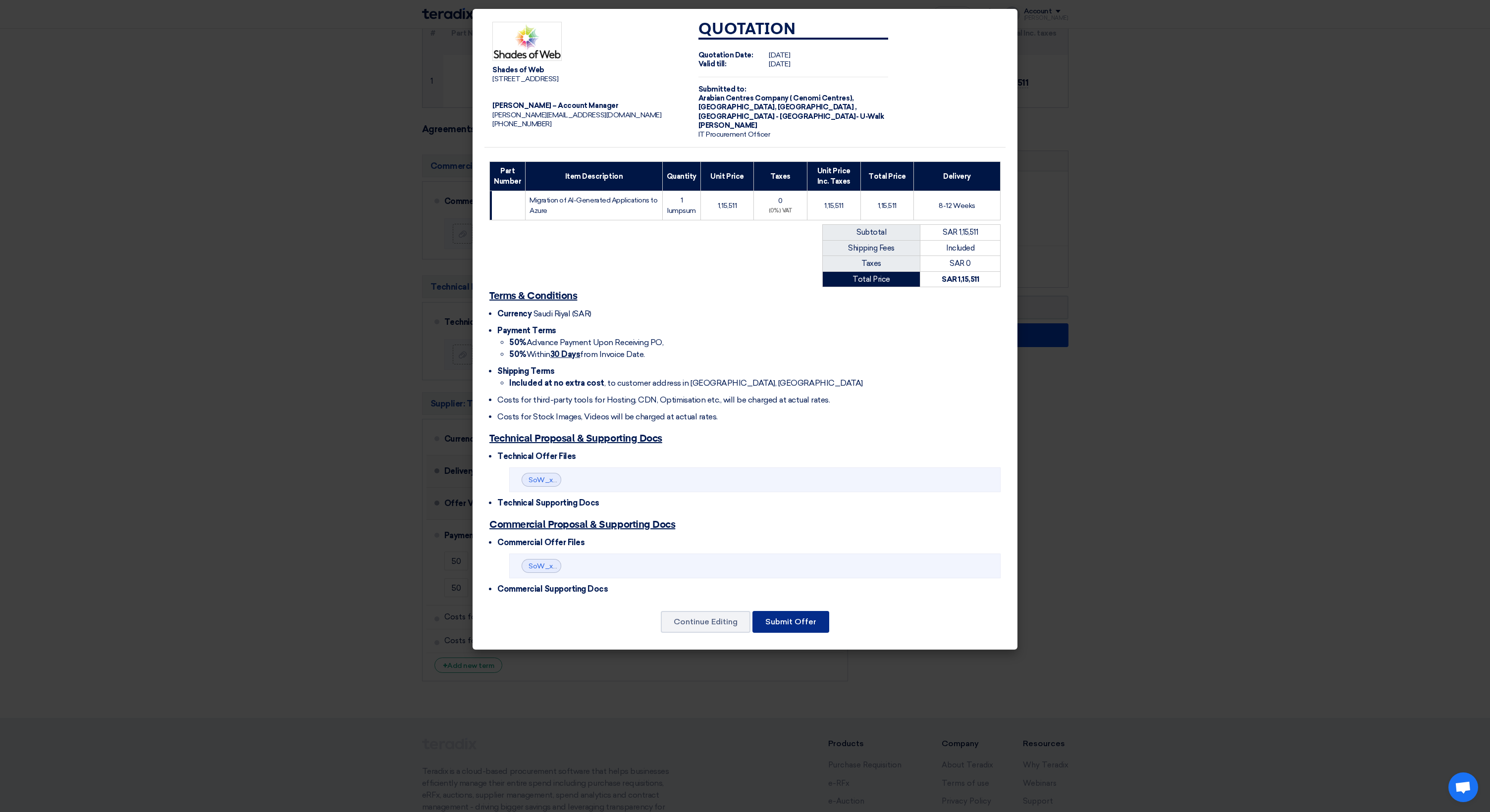
click at [790, 620] on button "Submit Offer" at bounding box center [790, 621] width 77 height 22
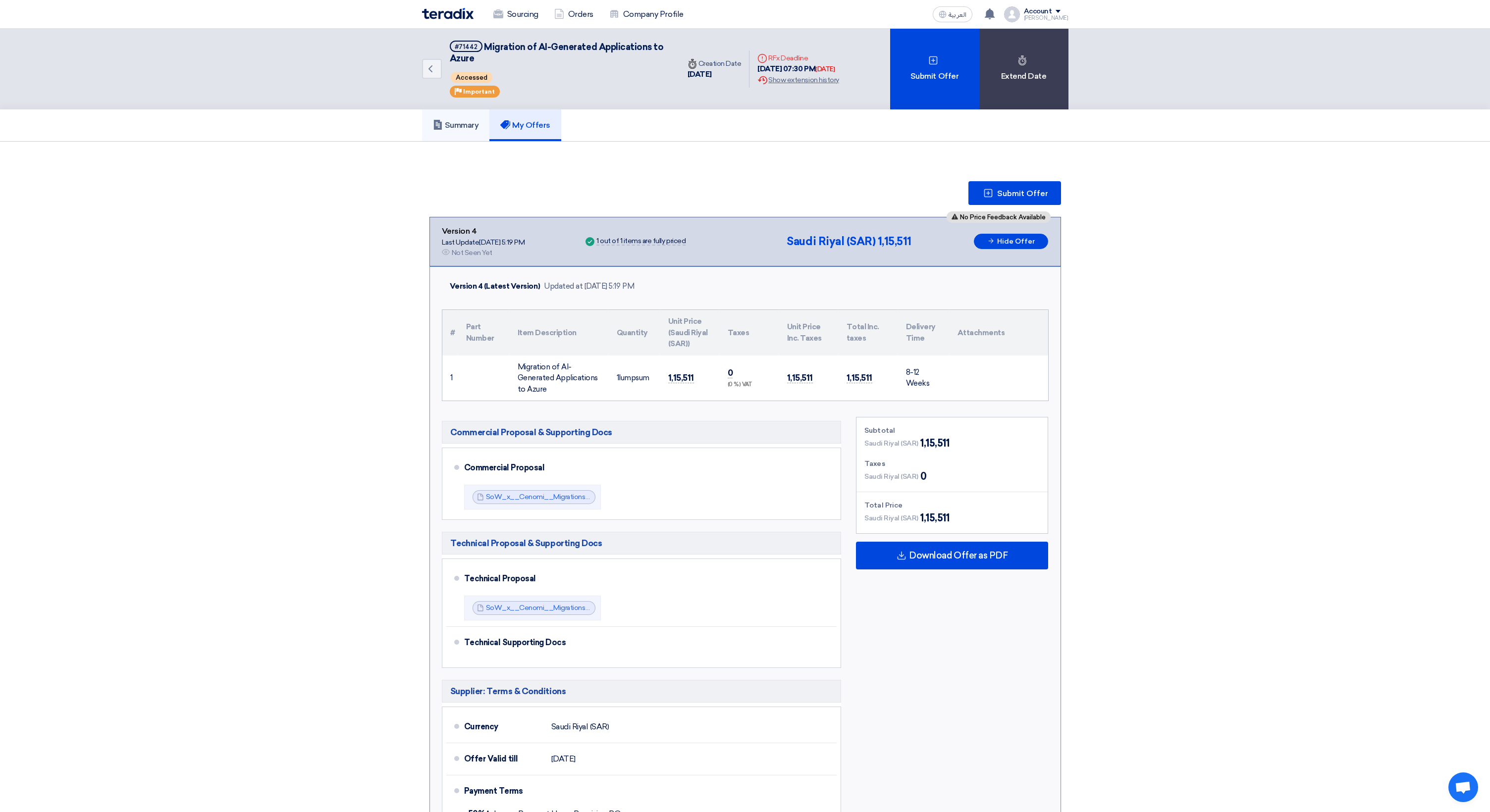
click at [468, 135] on link "Summary" at bounding box center [456, 125] width 68 height 32
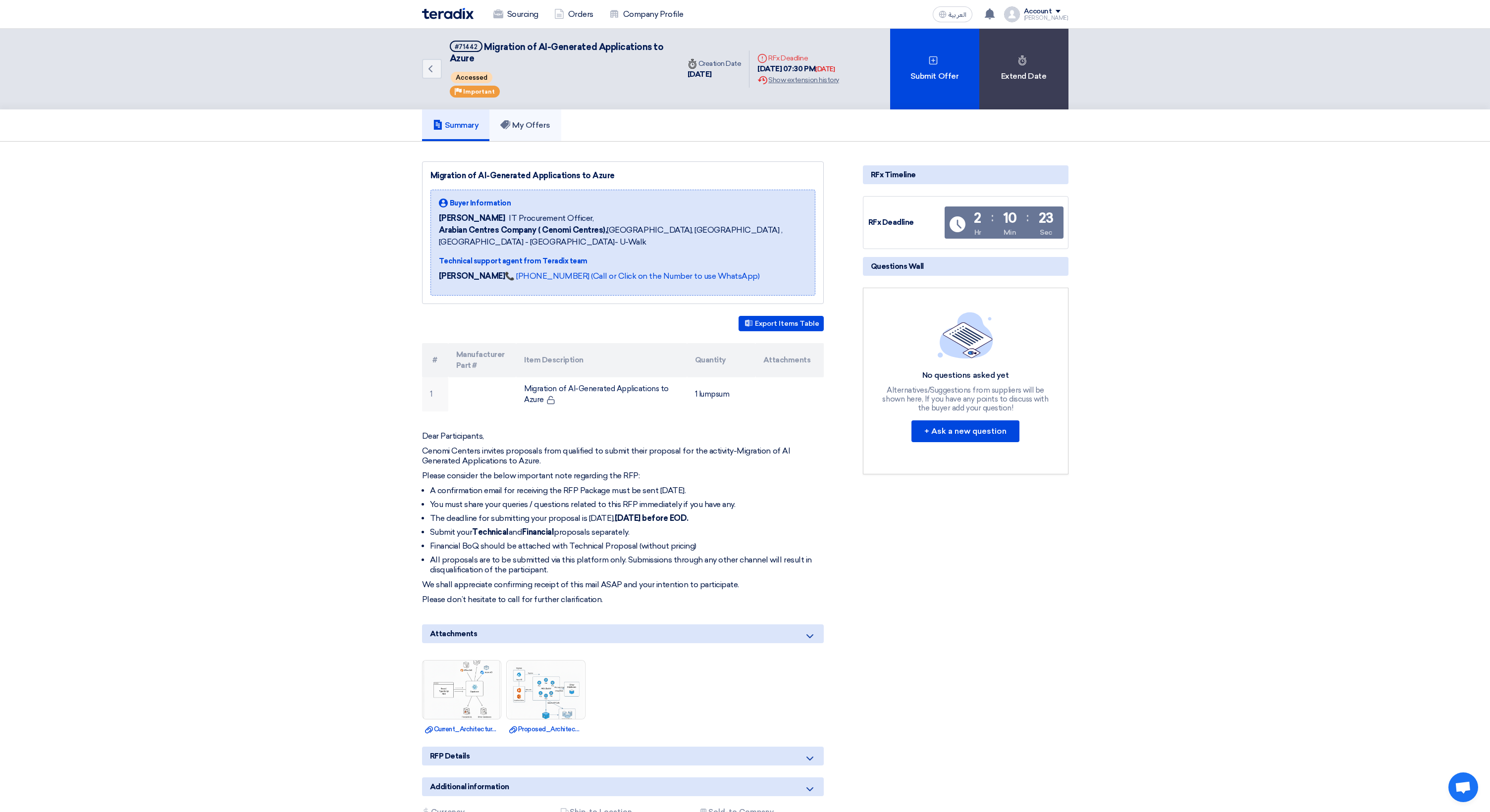
click at [535, 128] on h5 "My Offers" at bounding box center [525, 125] width 50 height 10
